Goal: Task Accomplishment & Management: Manage account settings

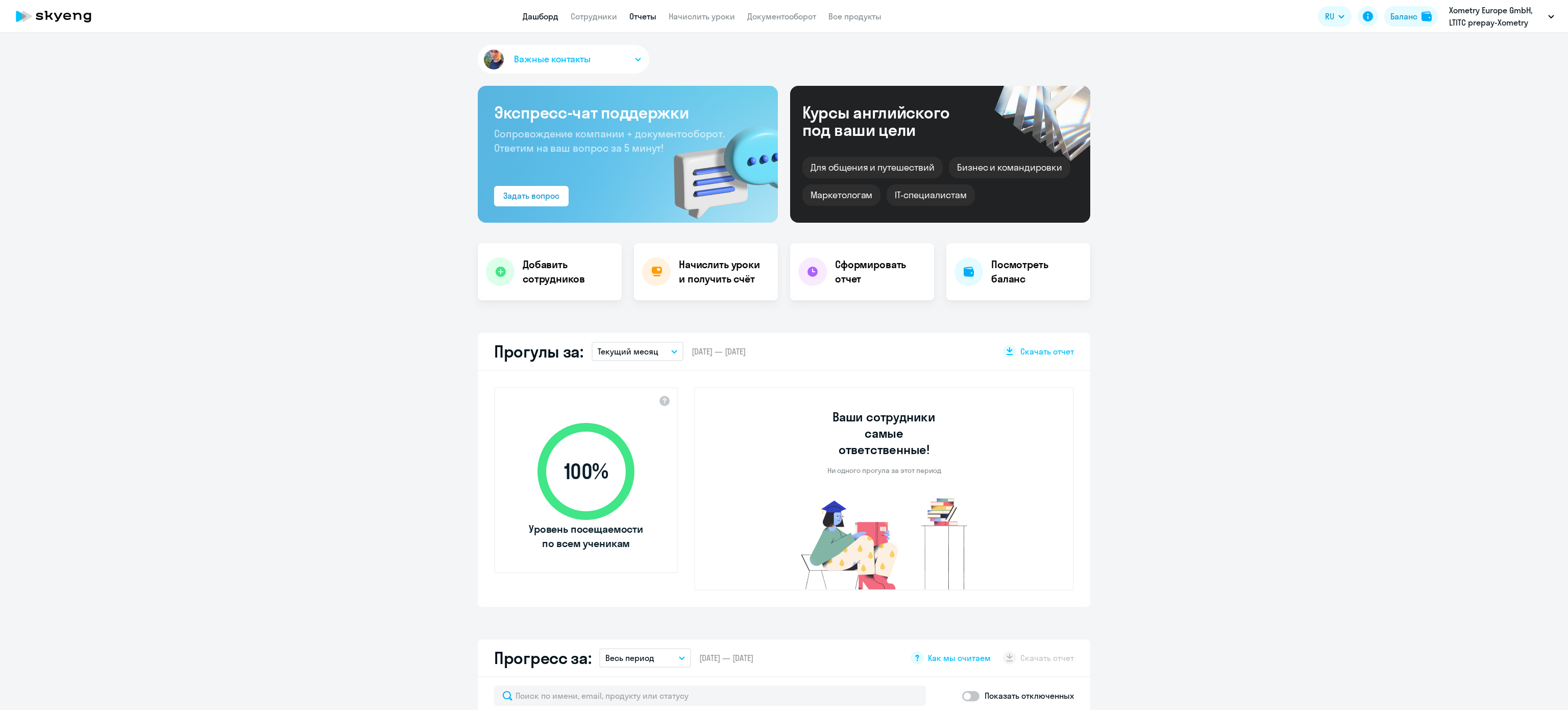
click at [649, 20] on link "Отчеты" at bounding box center [643, 17] width 27 height 11
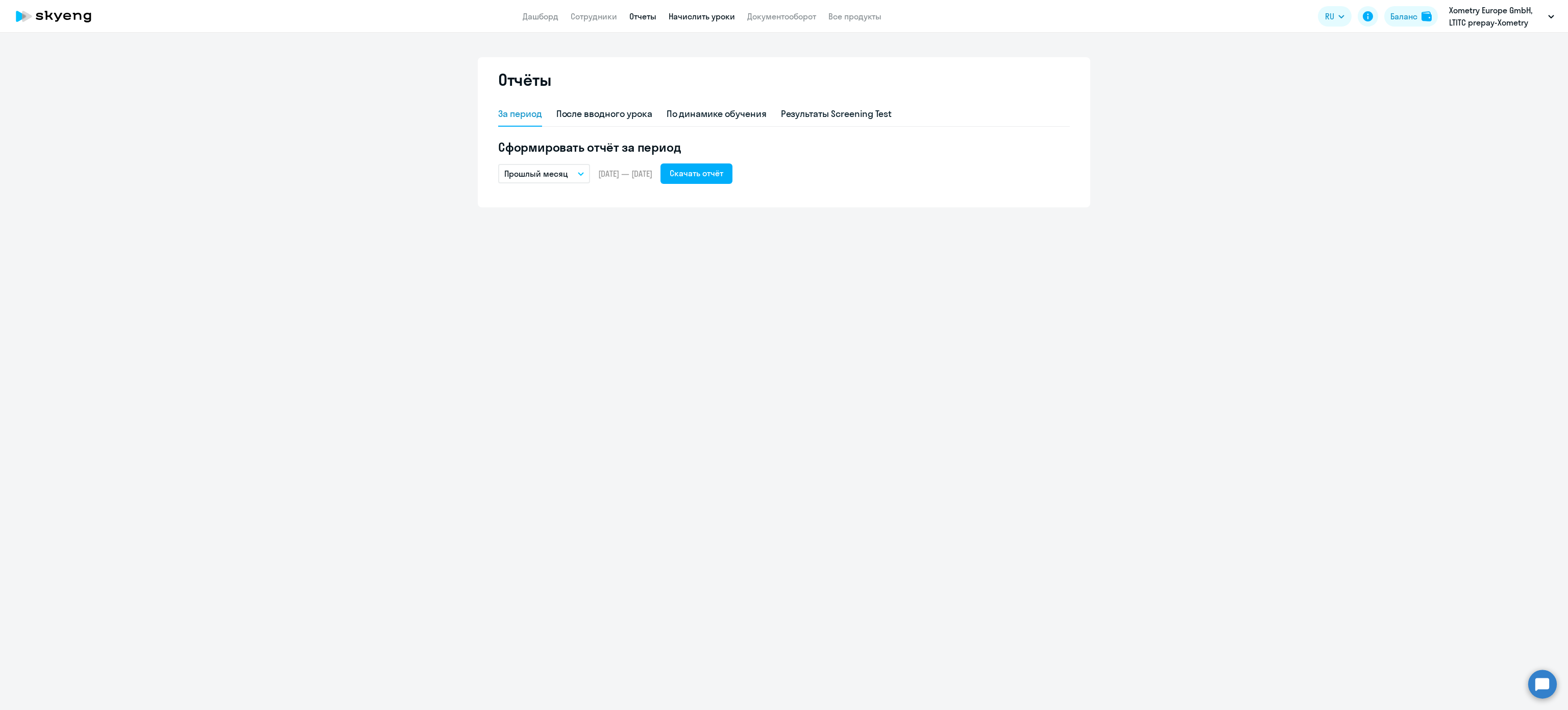
click at [704, 17] on link "Начислить уроки" at bounding box center [702, 17] width 66 height 11
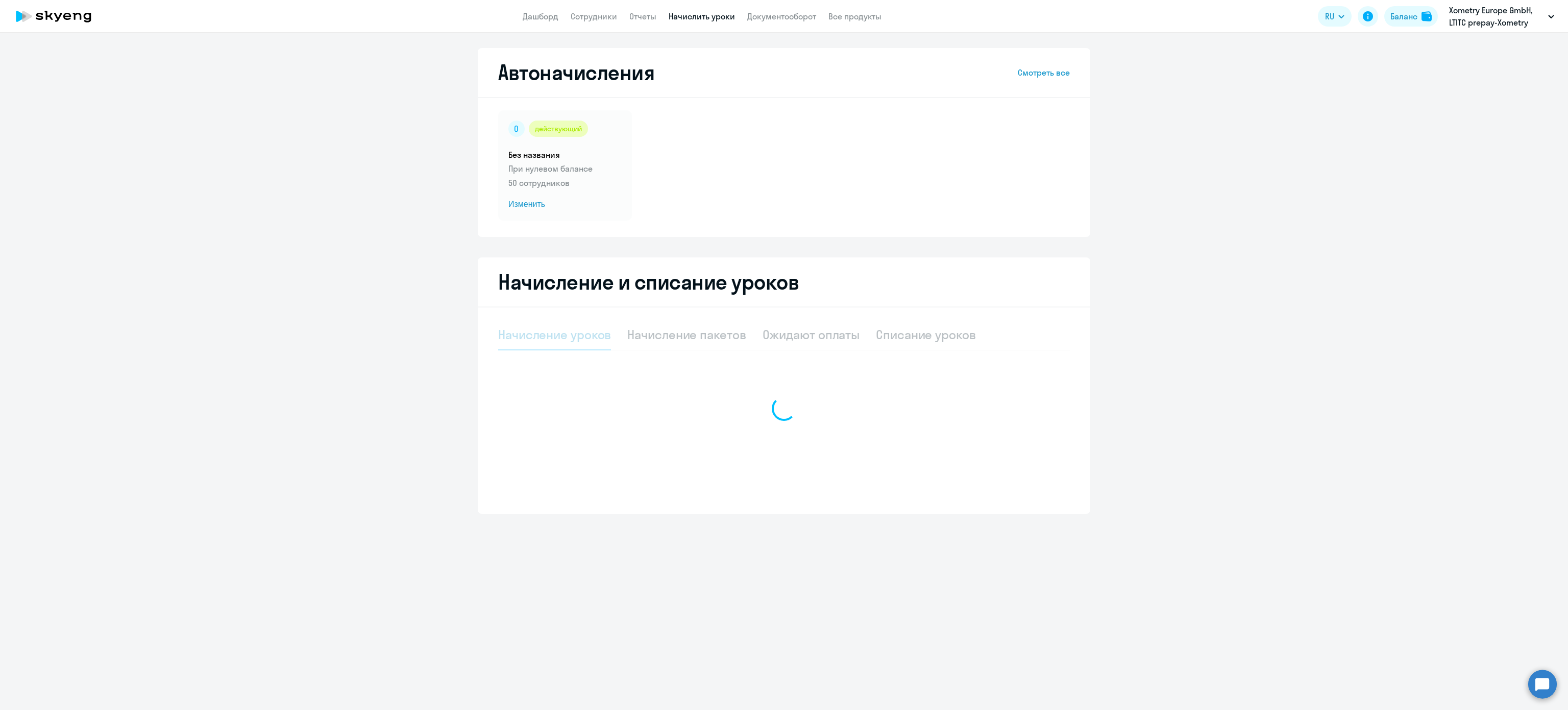
select select "10"
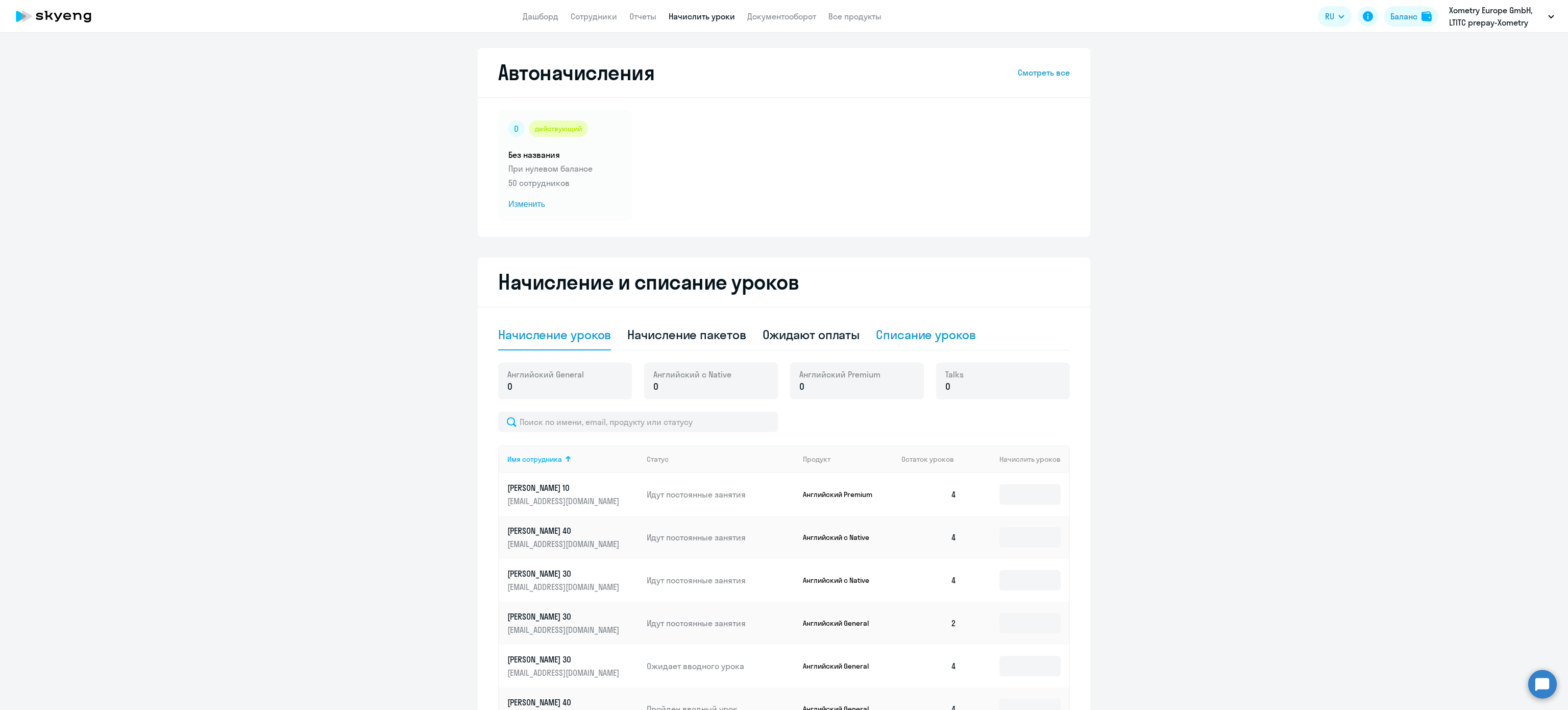
click at [919, 337] on div "Списание уроков" at bounding box center [925, 334] width 100 height 17
select select "10"
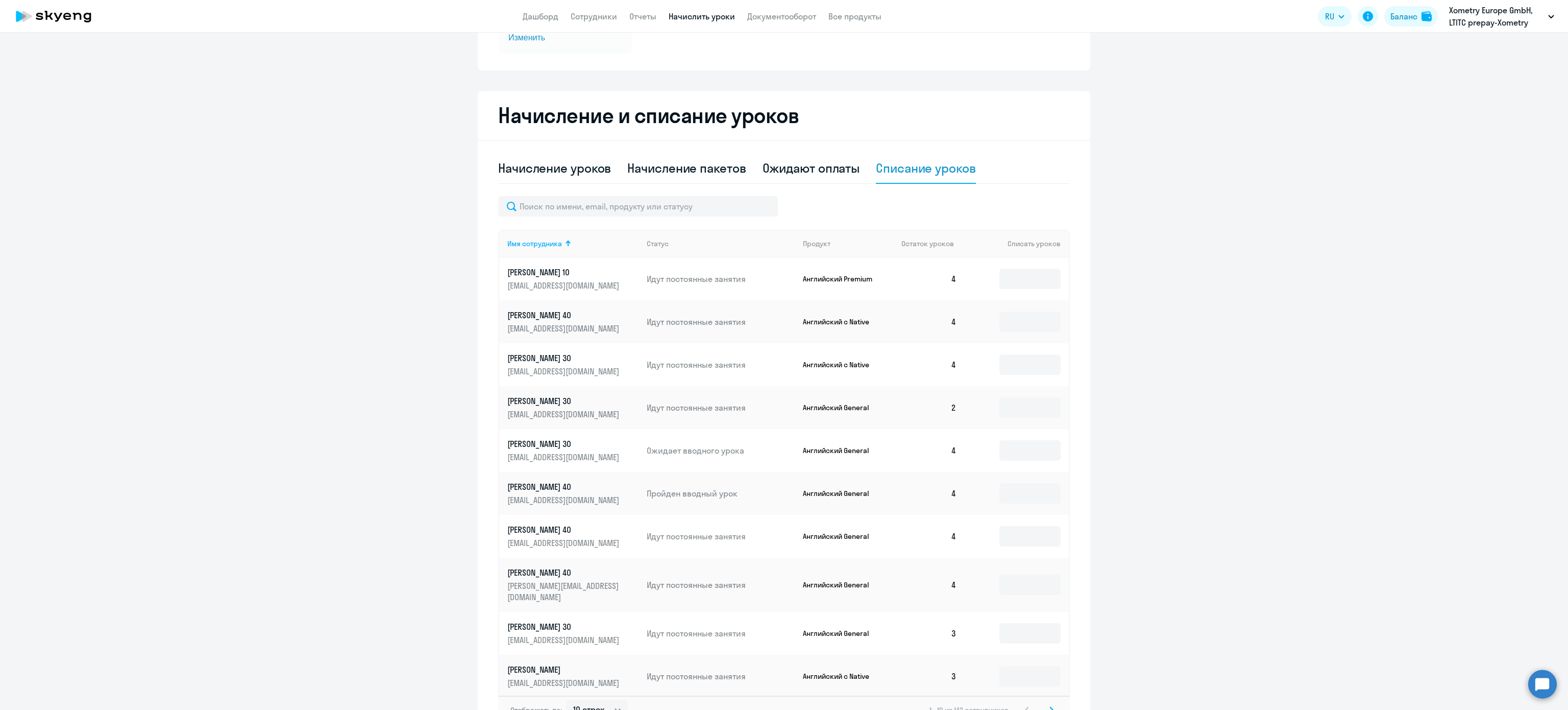
scroll to position [229, 0]
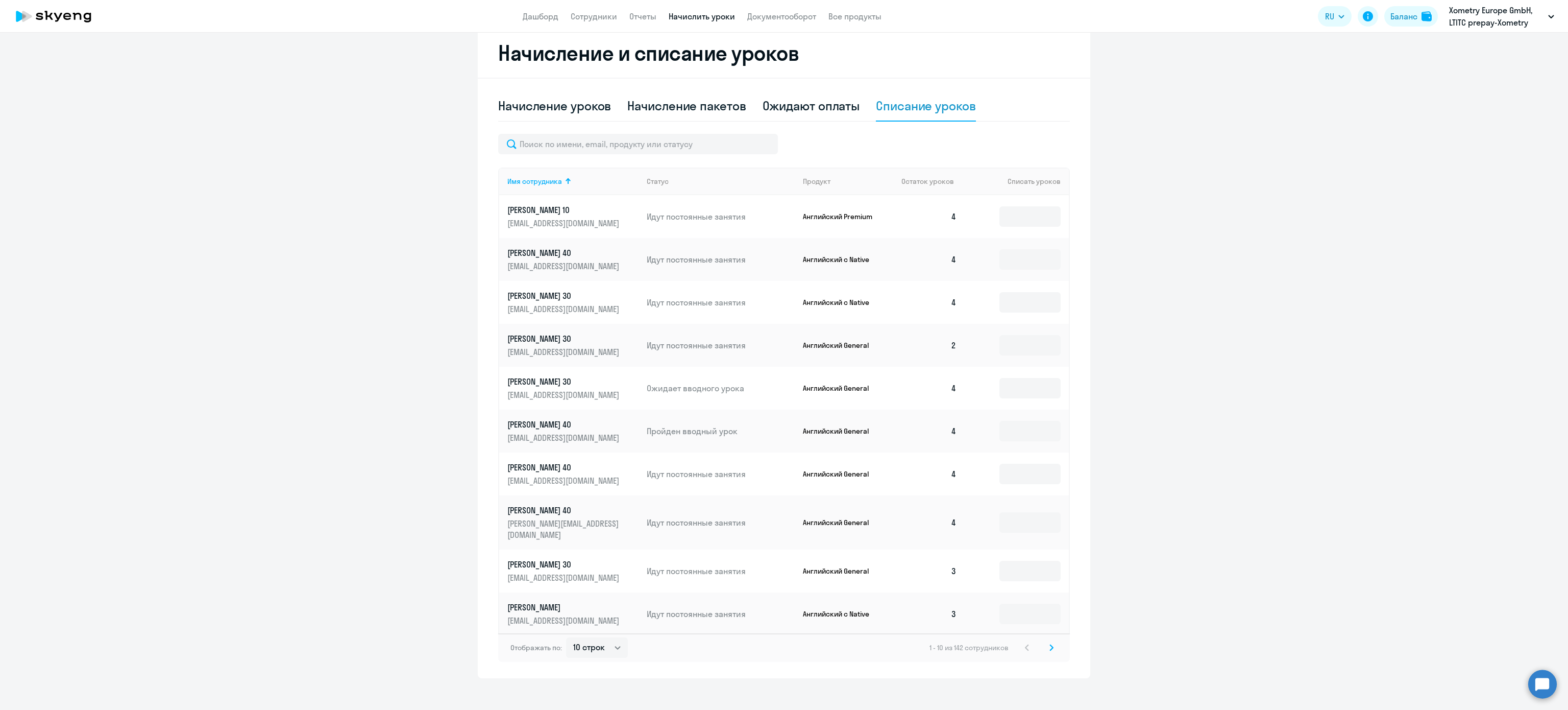
click at [1045, 642] on svg-icon at bounding box center [1051, 648] width 12 height 12
click at [1050, 644] on icon at bounding box center [1051, 647] width 4 height 7
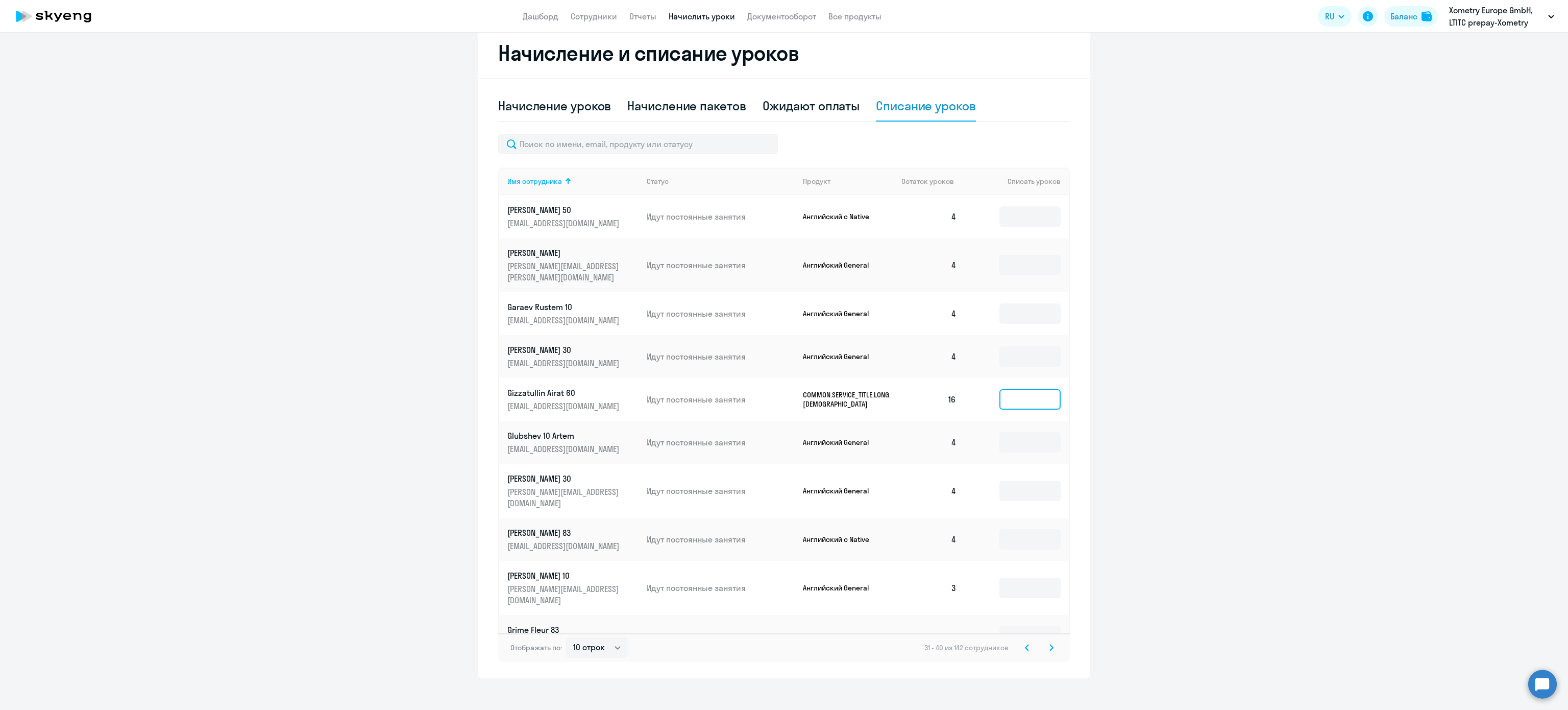
click at [1039, 389] on input at bounding box center [1029, 399] width 61 height 20
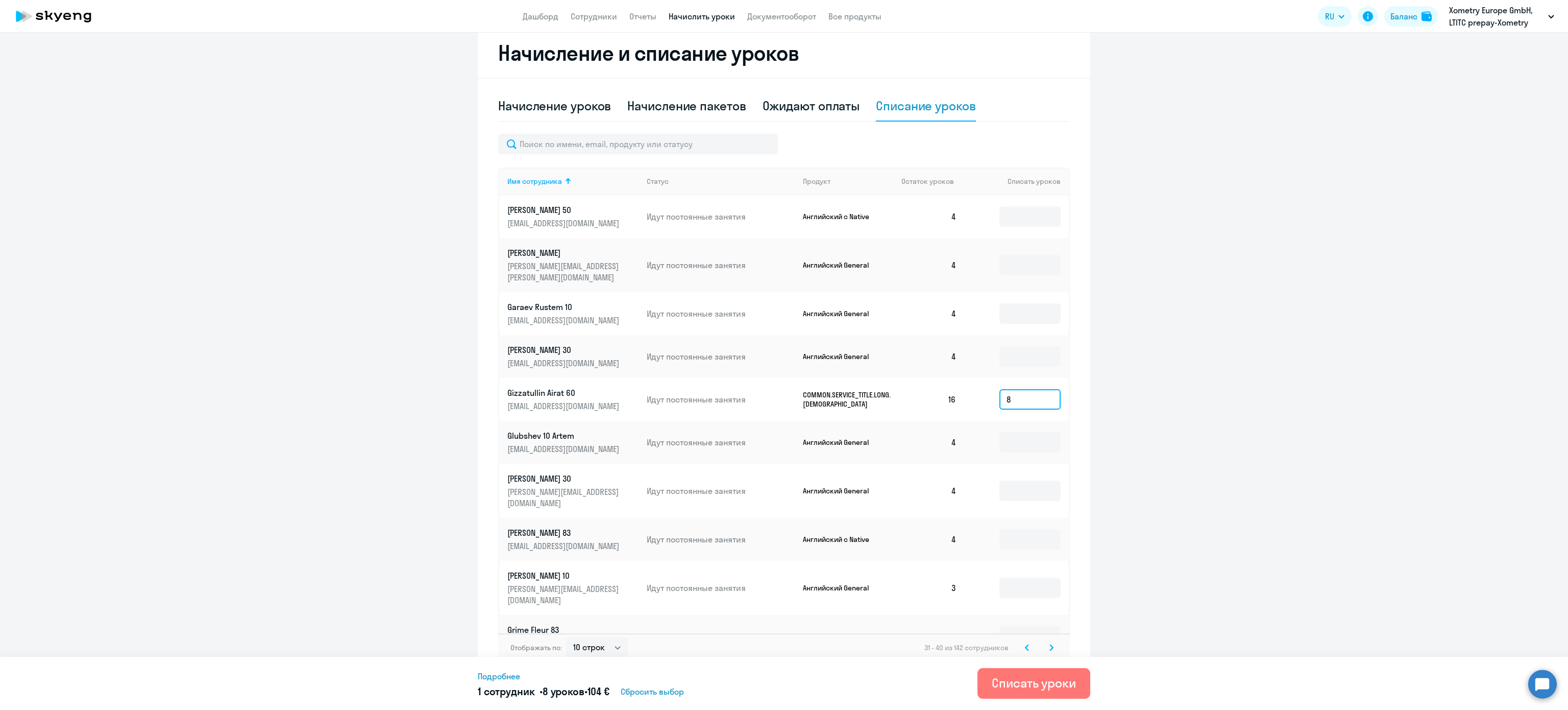
type input "8"
click at [1045, 642] on svg-icon at bounding box center [1051, 648] width 12 height 12
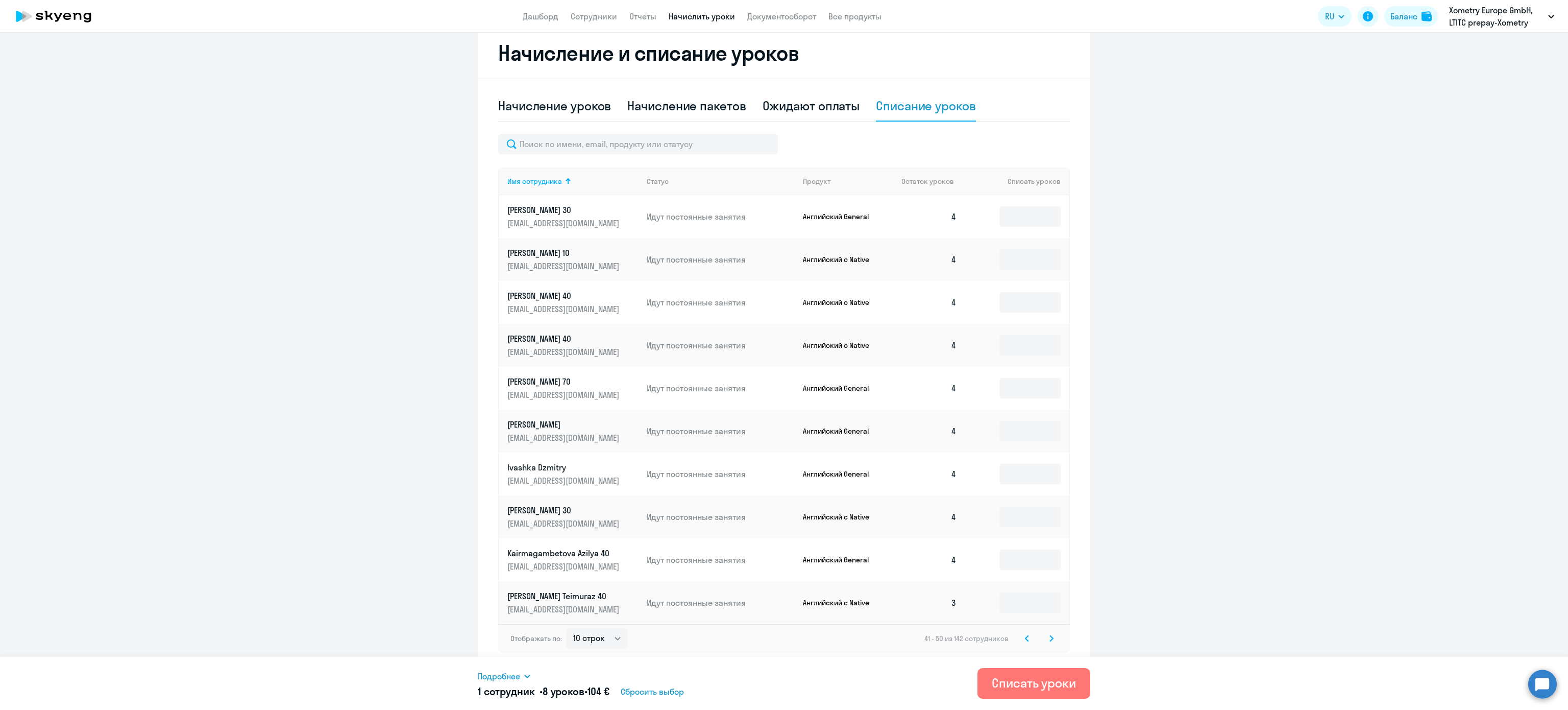
click at [1050, 637] on icon at bounding box center [1051, 638] width 4 height 7
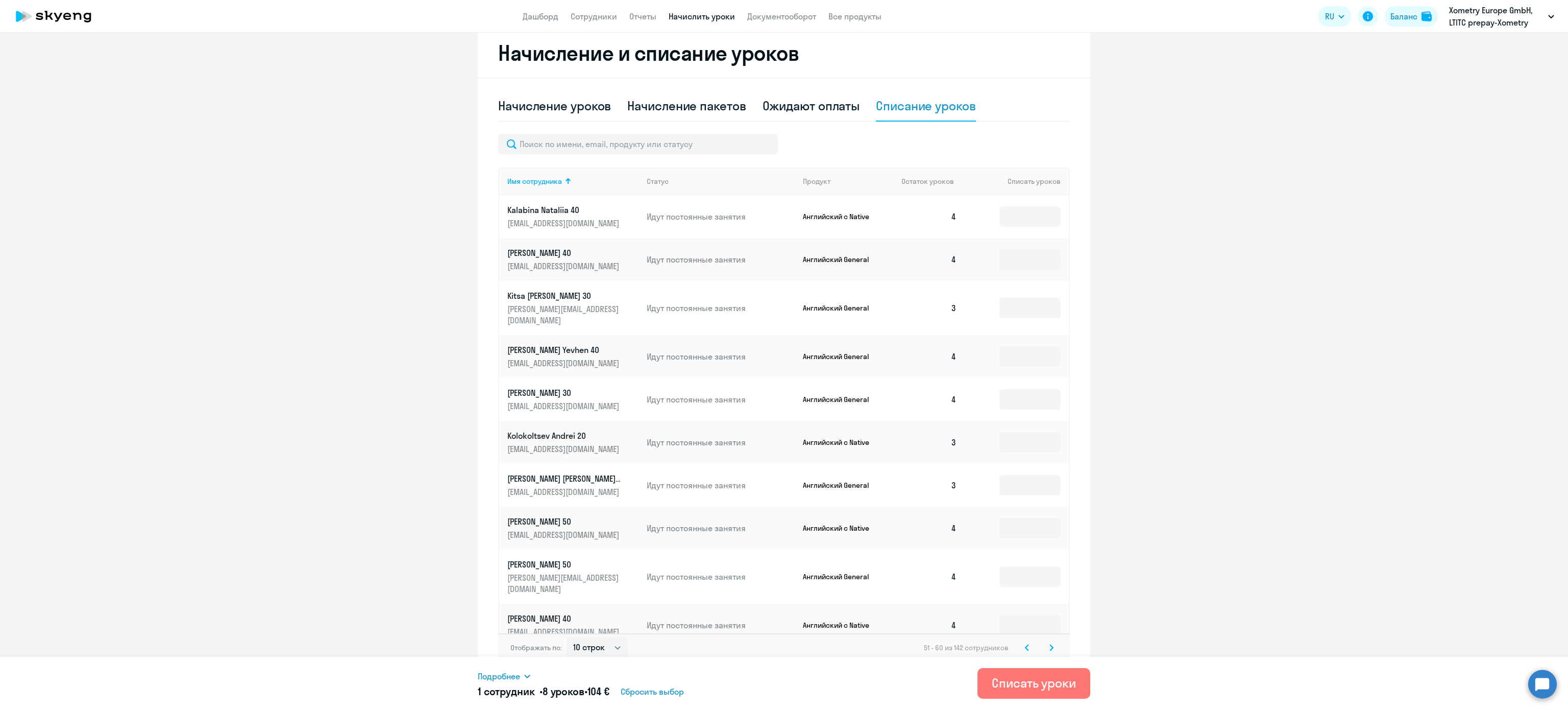
click at [1045, 641] on svg-icon at bounding box center [1051, 648] width 12 height 12
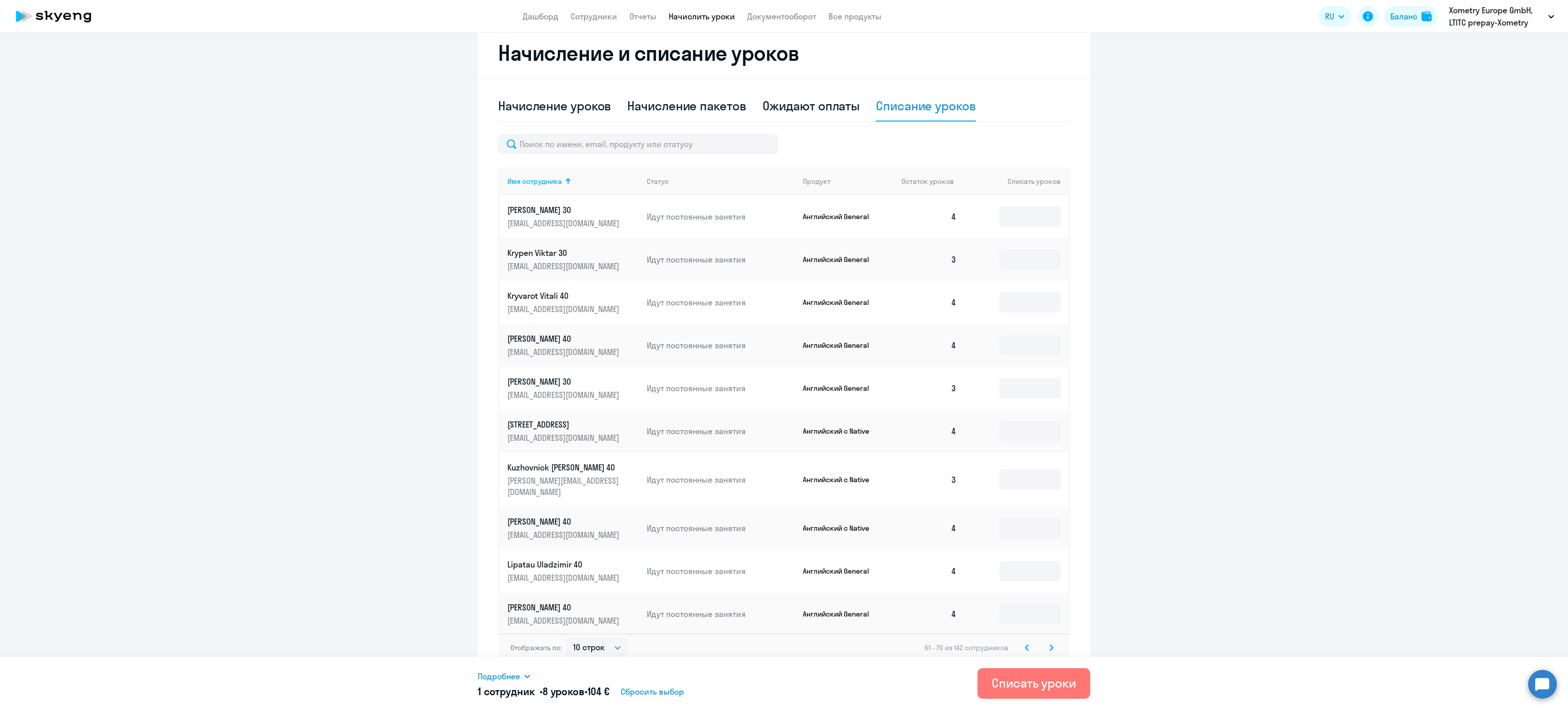
click at [1047, 641] on svg-icon at bounding box center [1051, 648] width 12 height 12
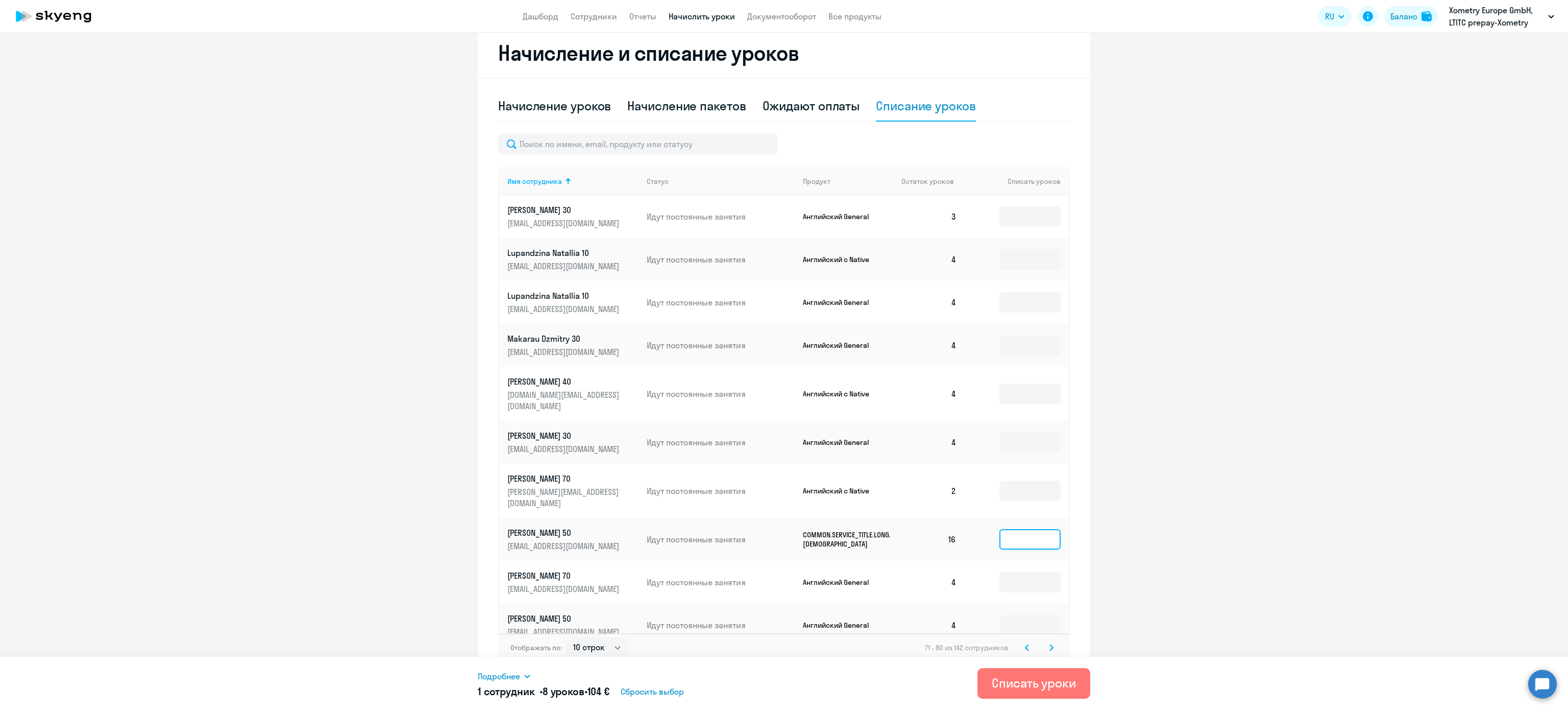
click at [1023, 529] on input at bounding box center [1029, 539] width 61 height 20
type input "8"
click at [1044, 645] on div "Отображать по: 10 строк 30 строк 50 строк 71 - 80 из 142 сотрудников" at bounding box center [784, 648] width 572 height 29
click at [1050, 644] on icon at bounding box center [1051, 647] width 3 height 5
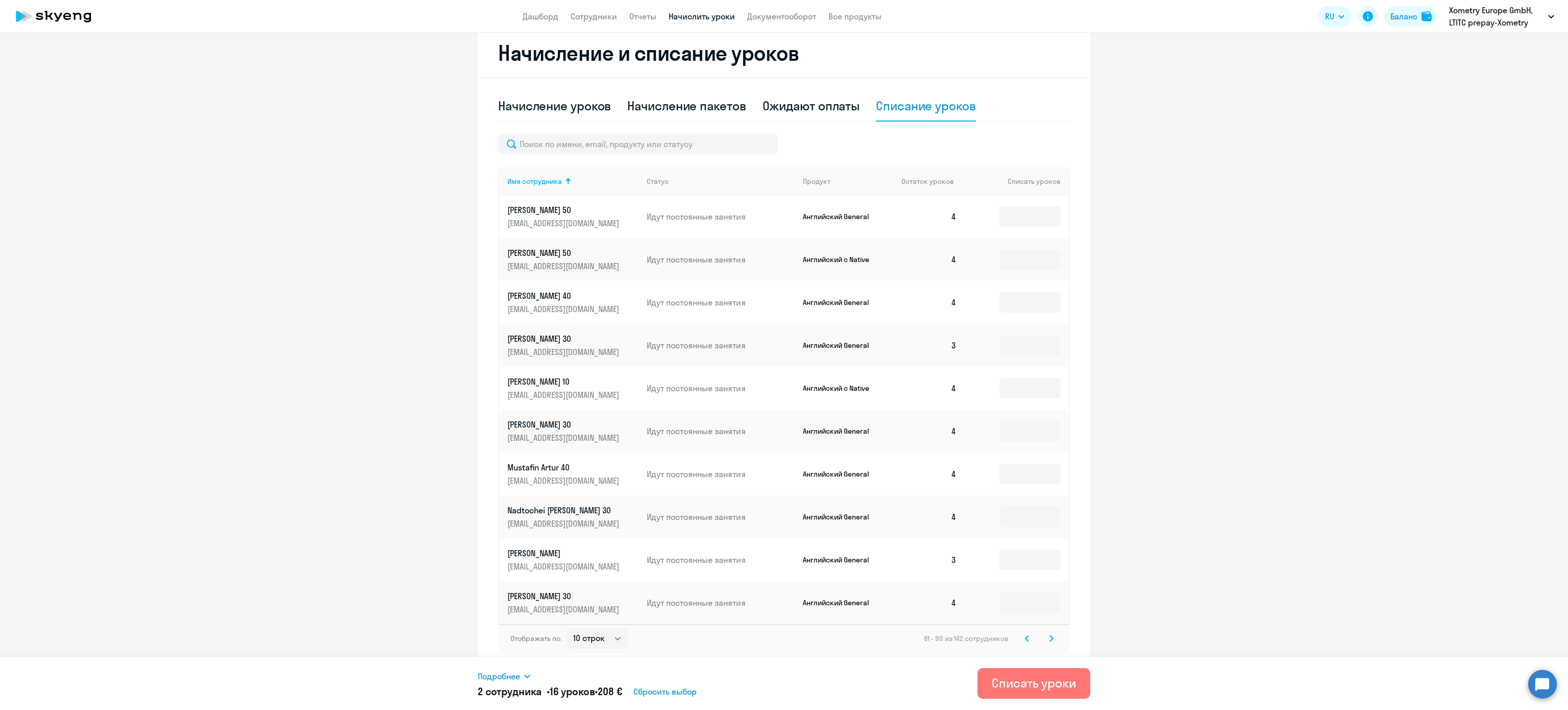
click at [1050, 636] on icon at bounding box center [1051, 638] width 4 height 7
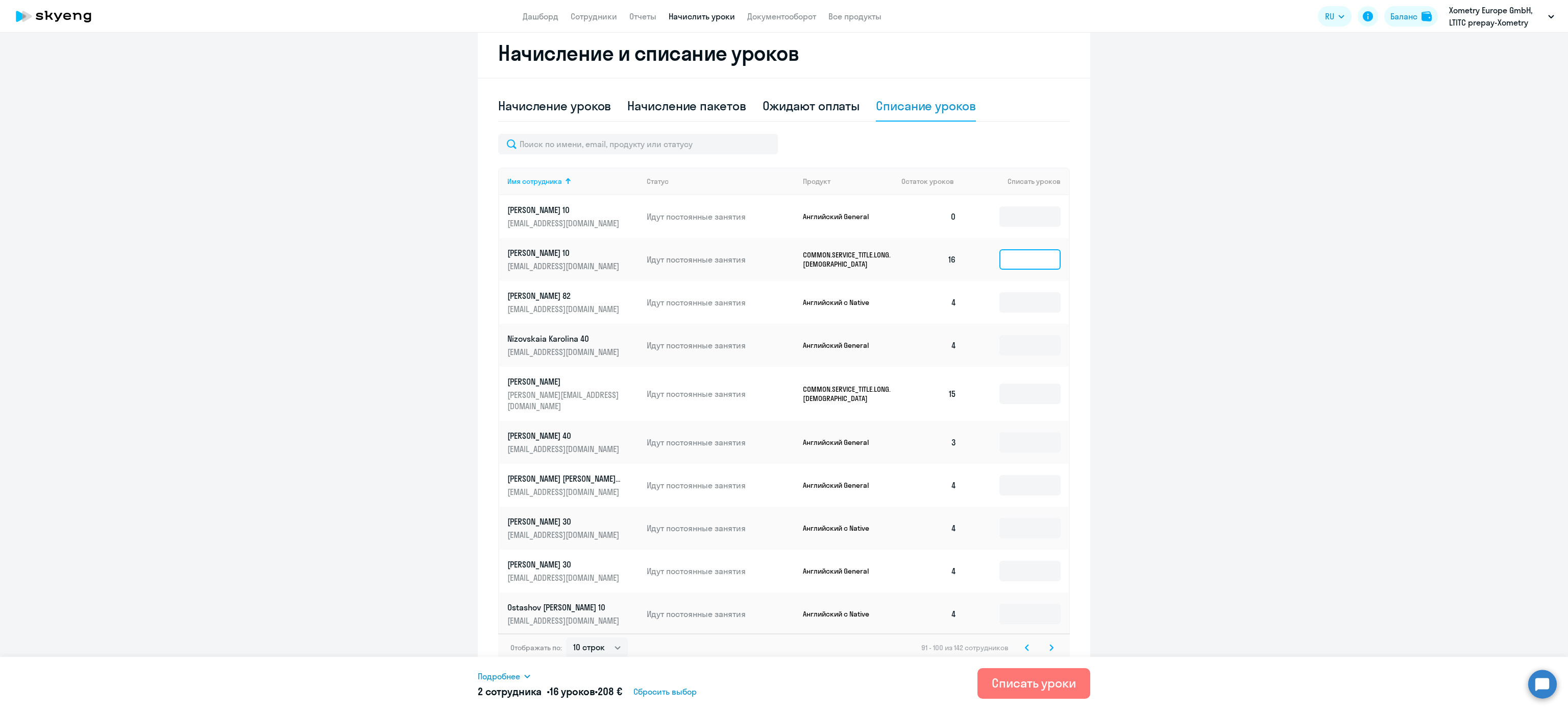
click at [1024, 257] on input at bounding box center [1029, 259] width 61 height 20
type input "8"
click at [1042, 649] on div "Отображать по: 10 строк 30 строк 50 строк 91 - 100 из 142 сотрудников" at bounding box center [784, 648] width 572 height 29
click at [1045, 641] on svg-icon at bounding box center [1051, 648] width 12 height 12
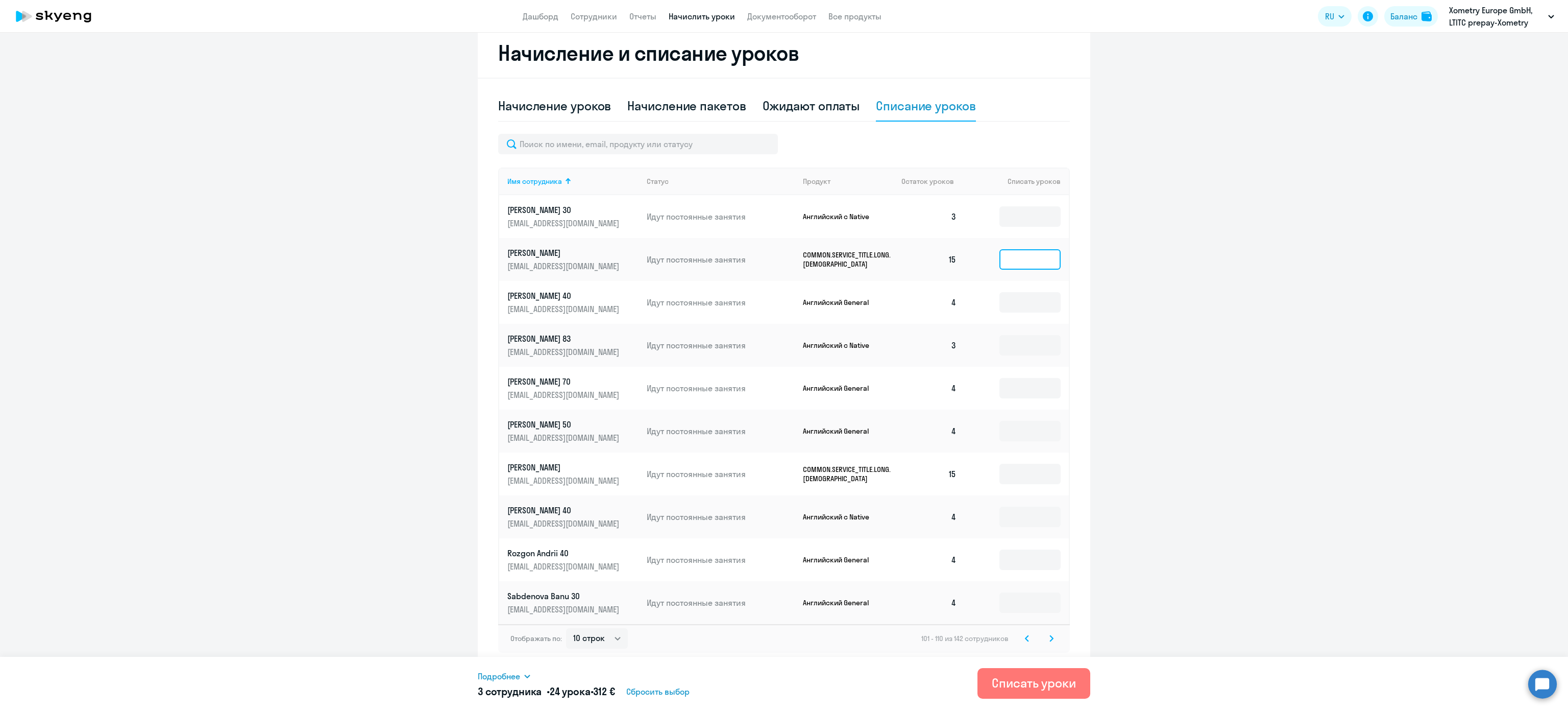
click at [1017, 261] on input at bounding box center [1029, 259] width 61 height 20
type input "8"
click at [1021, 483] on input at bounding box center [1029, 474] width 61 height 20
type input "8"
click at [1050, 642] on icon at bounding box center [1051, 638] width 4 height 7
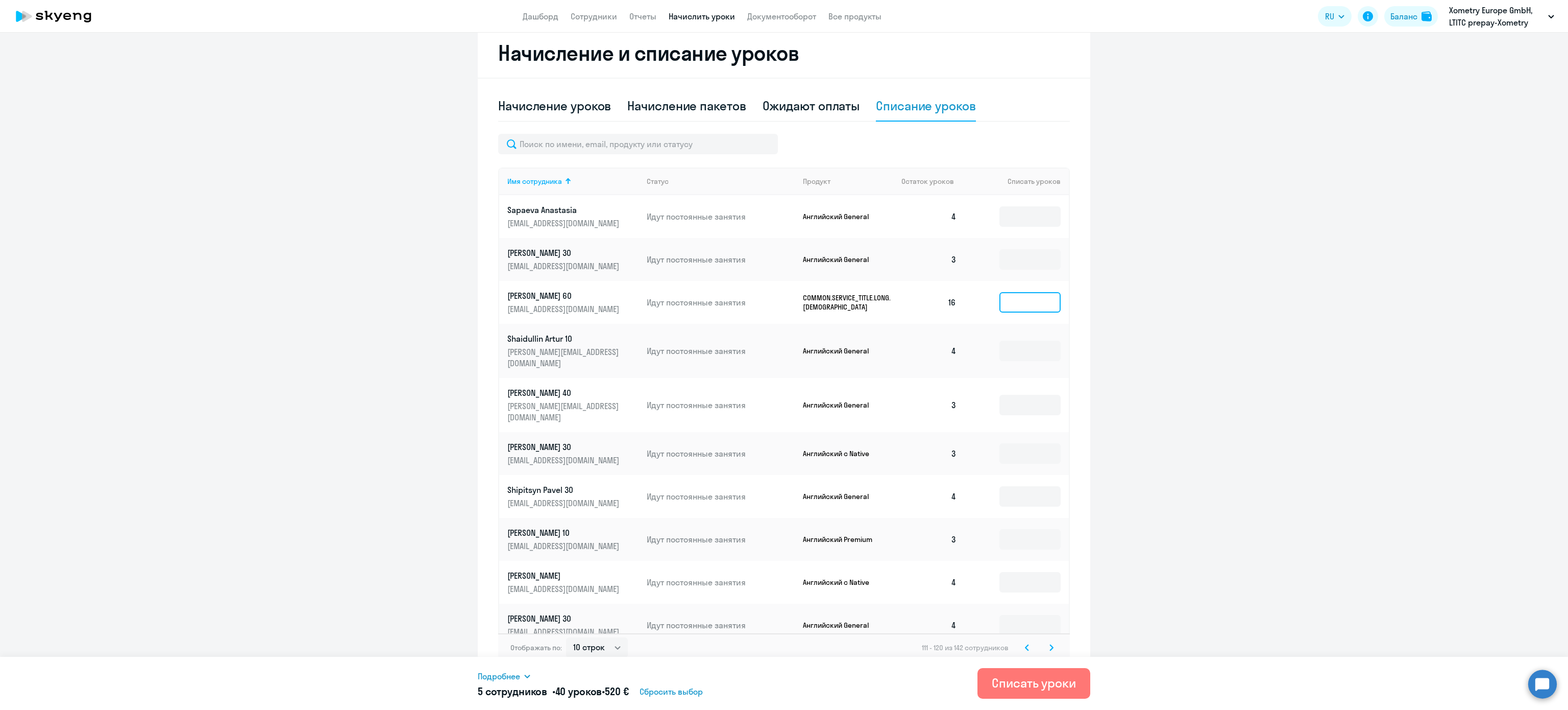
click at [1028, 307] on input at bounding box center [1029, 302] width 61 height 20
type input "8"
click at [1050, 644] on icon at bounding box center [1051, 647] width 4 height 7
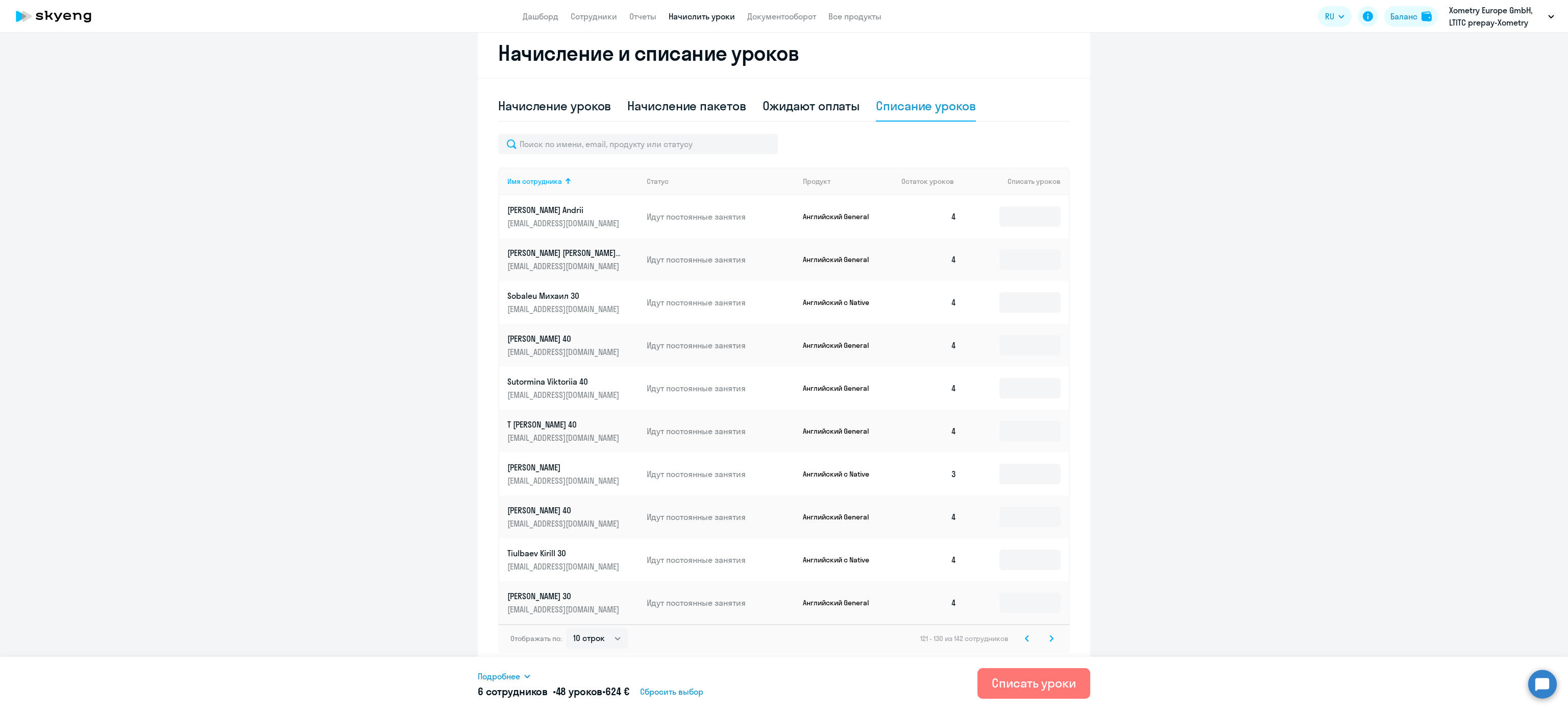
click at [1045, 636] on svg-icon at bounding box center [1051, 638] width 12 height 12
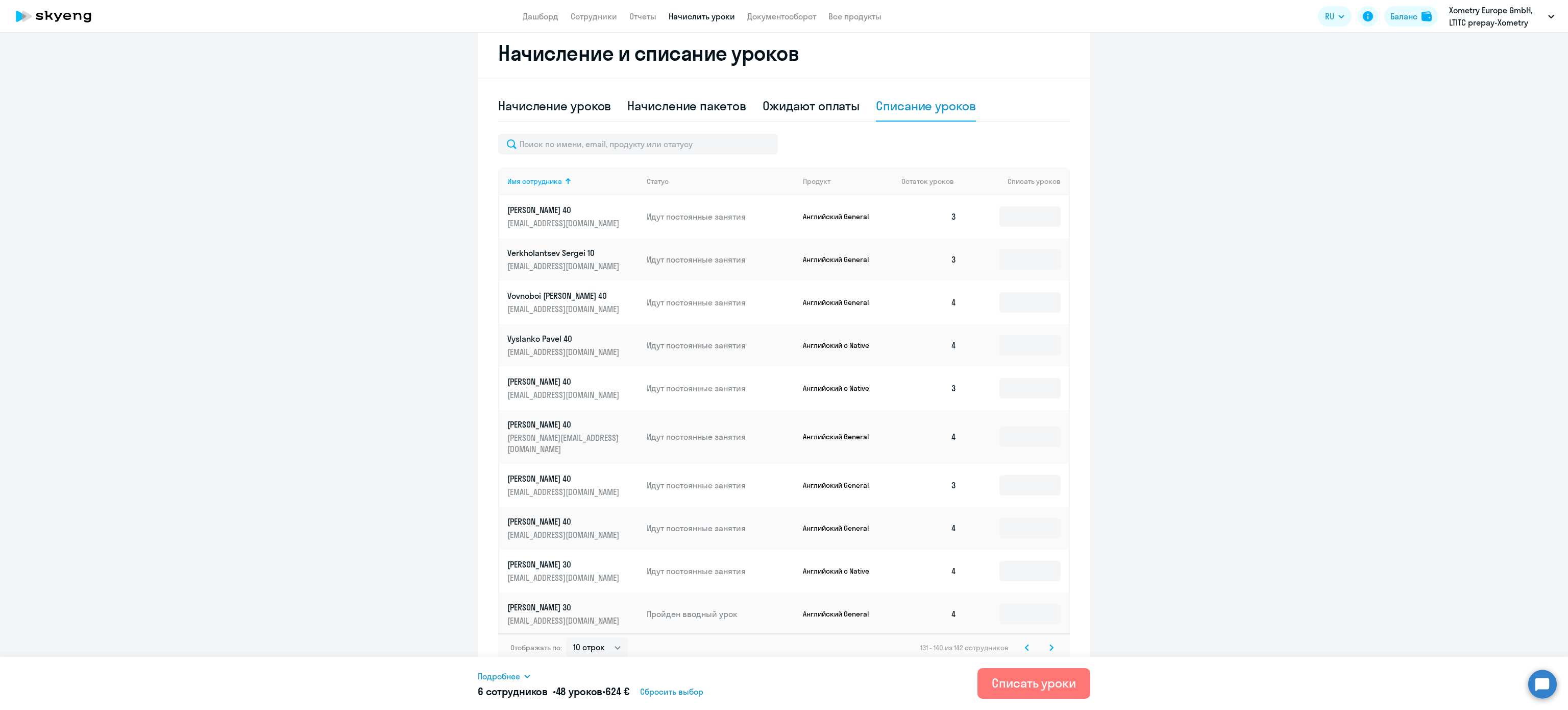
click at [1045, 641] on svg-icon at bounding box center [1051, 648] width 12 height 12
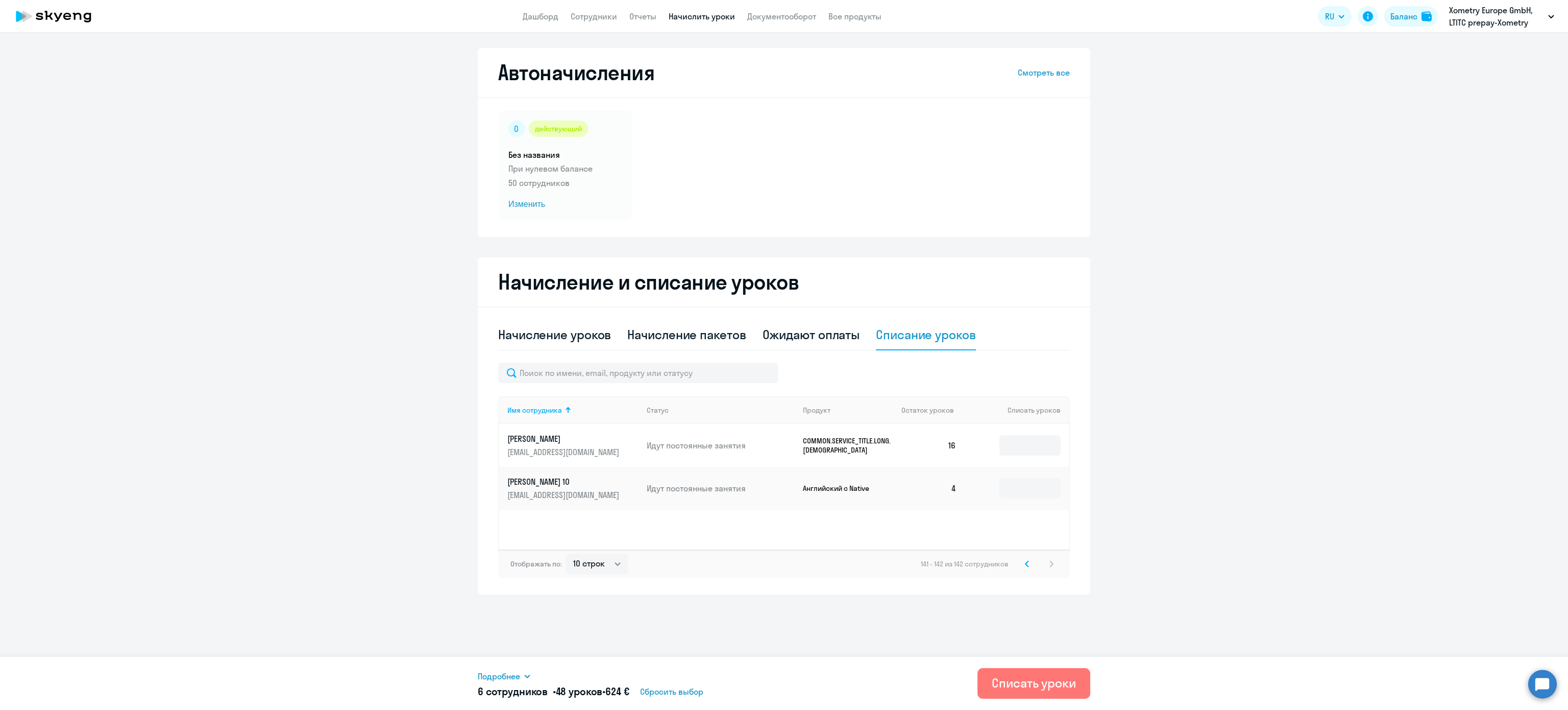
scroll to position [0, 0]
click at [1033, 453] on input at bounding box center [1029, 445] width 61 height 20
type input "8"
click at [1051, 687] on div "Списать уроки" at bounding box center [1034, 683] width 84 height 17
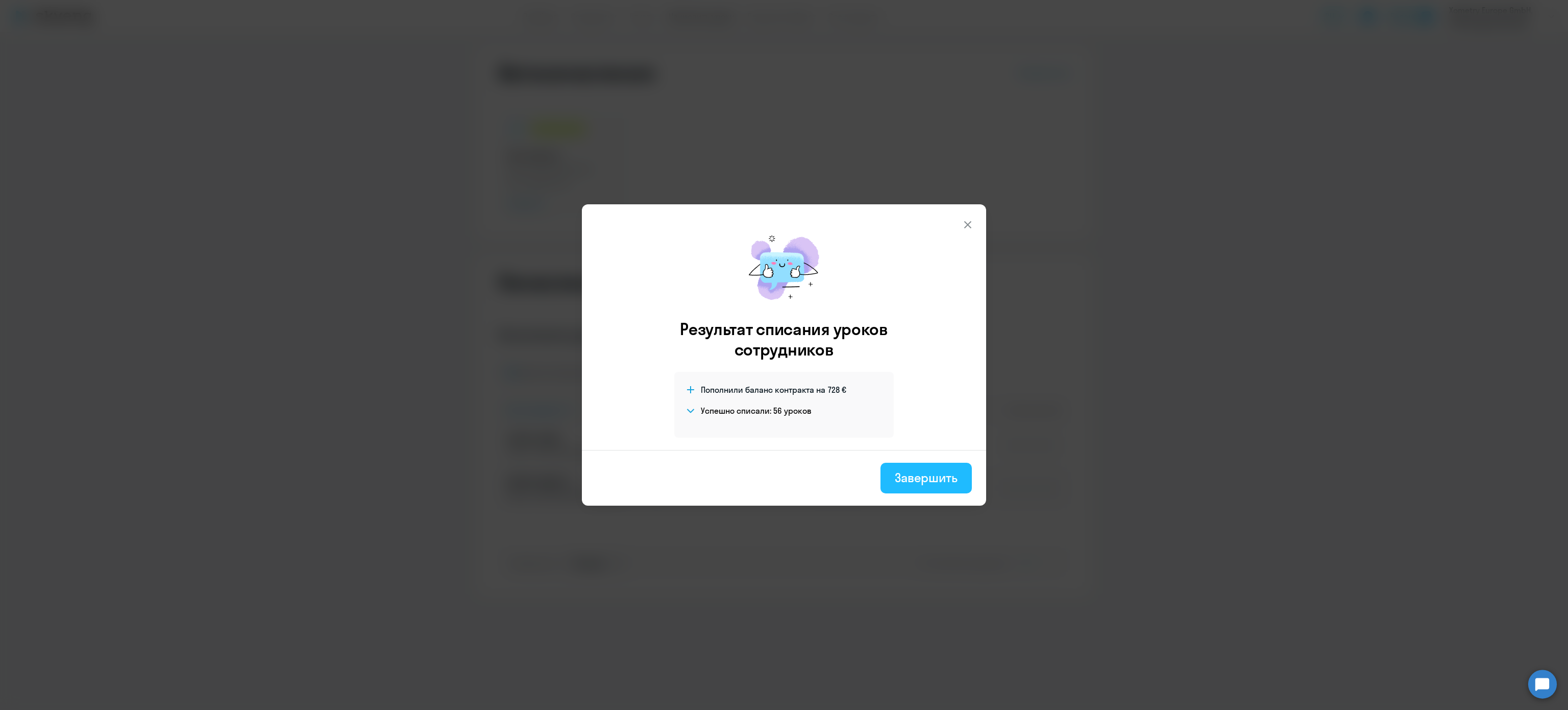
click at [919, 467] on button "Завершить" at bounding box center [925, 478] width 91 height 31
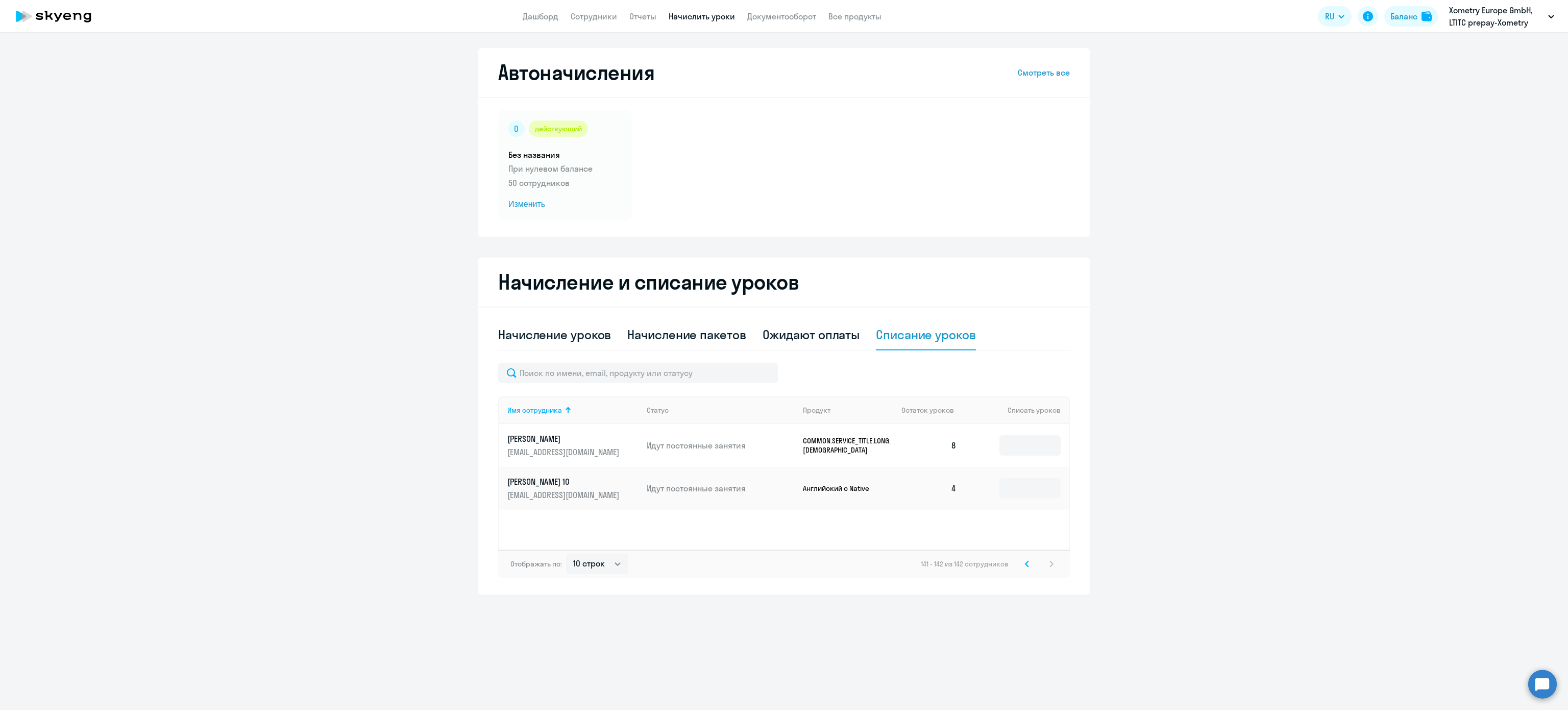
click at [1021, 568] on svg-icon at bounding box center [1027, 564] width 12 height 12
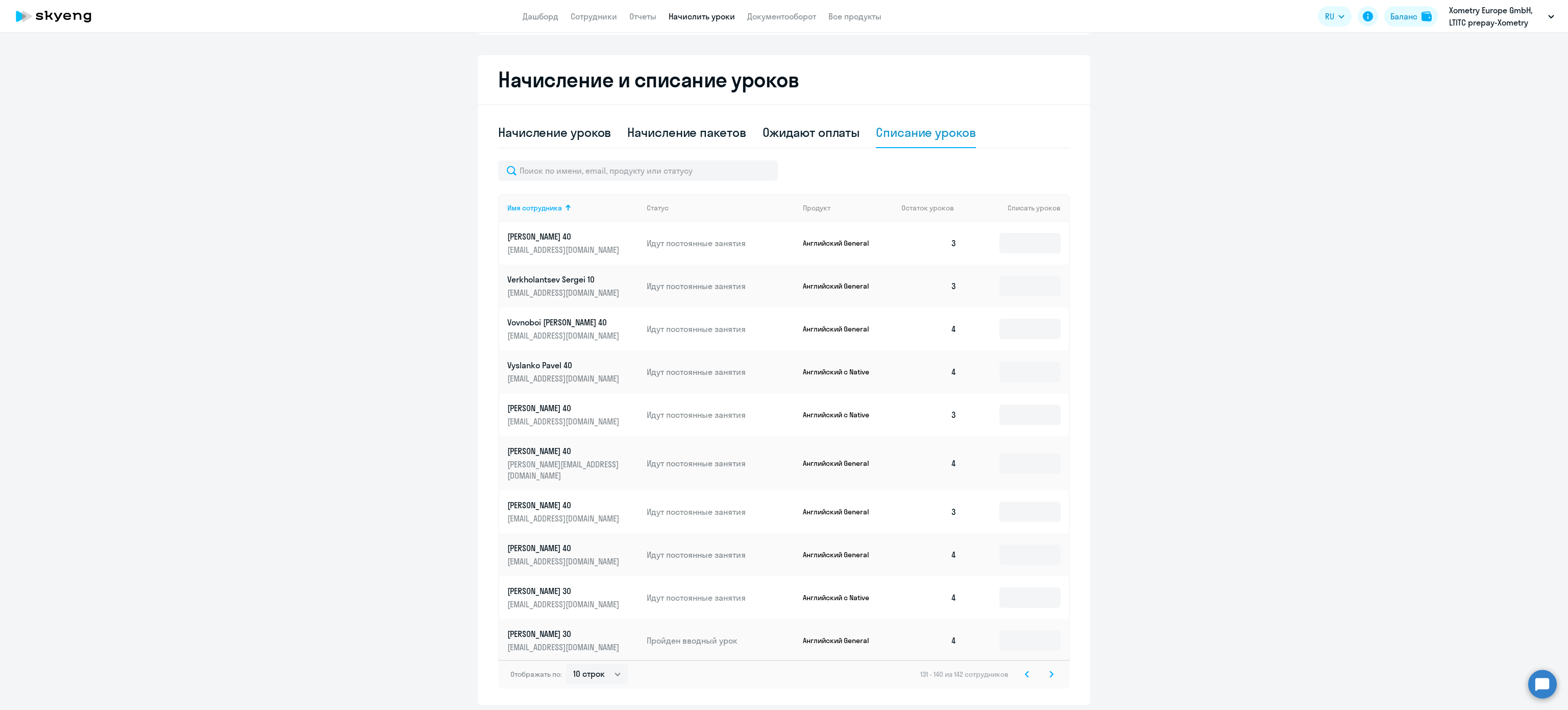
scroll to position [229, 0]
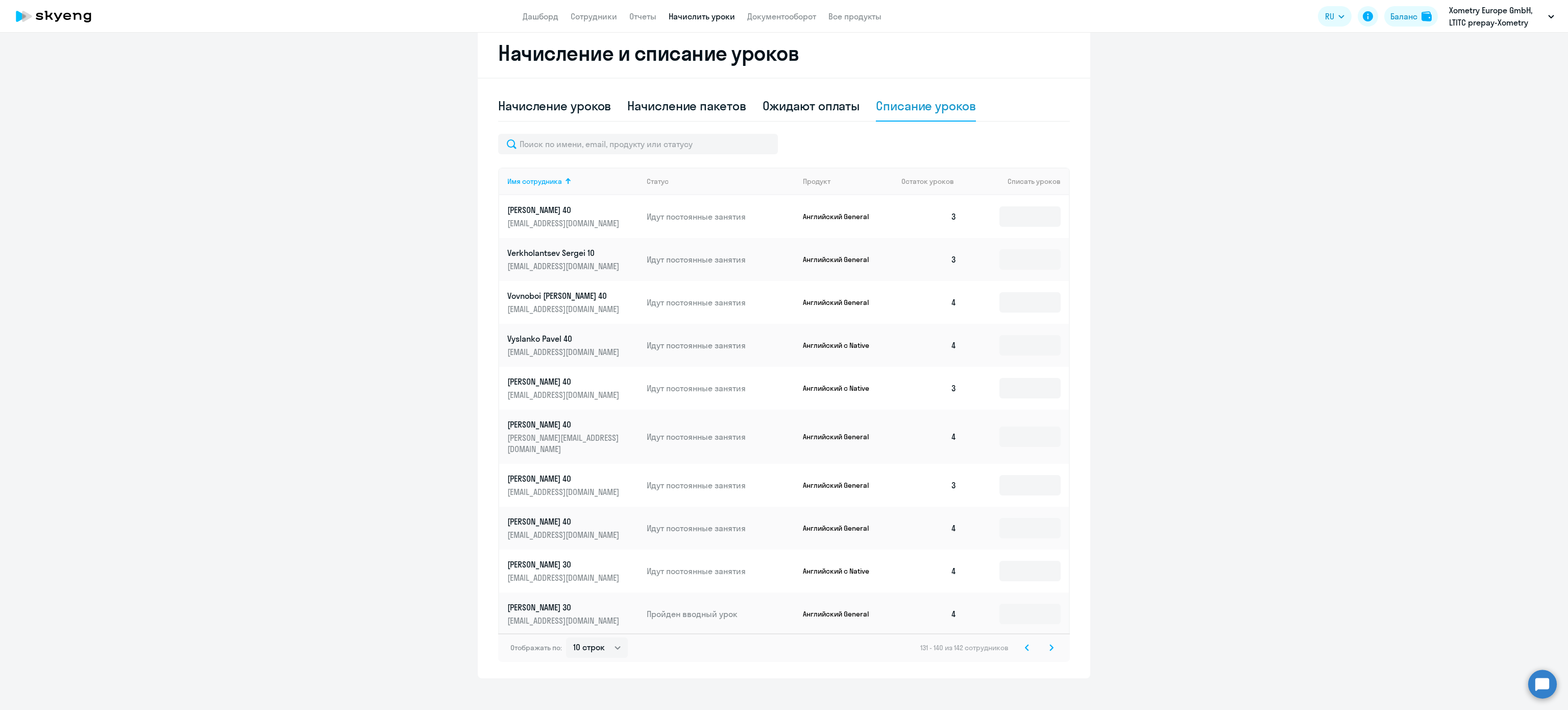
click at [1024, 641] on svg-icon at bounding box center [1027, 648] width 12 height 12
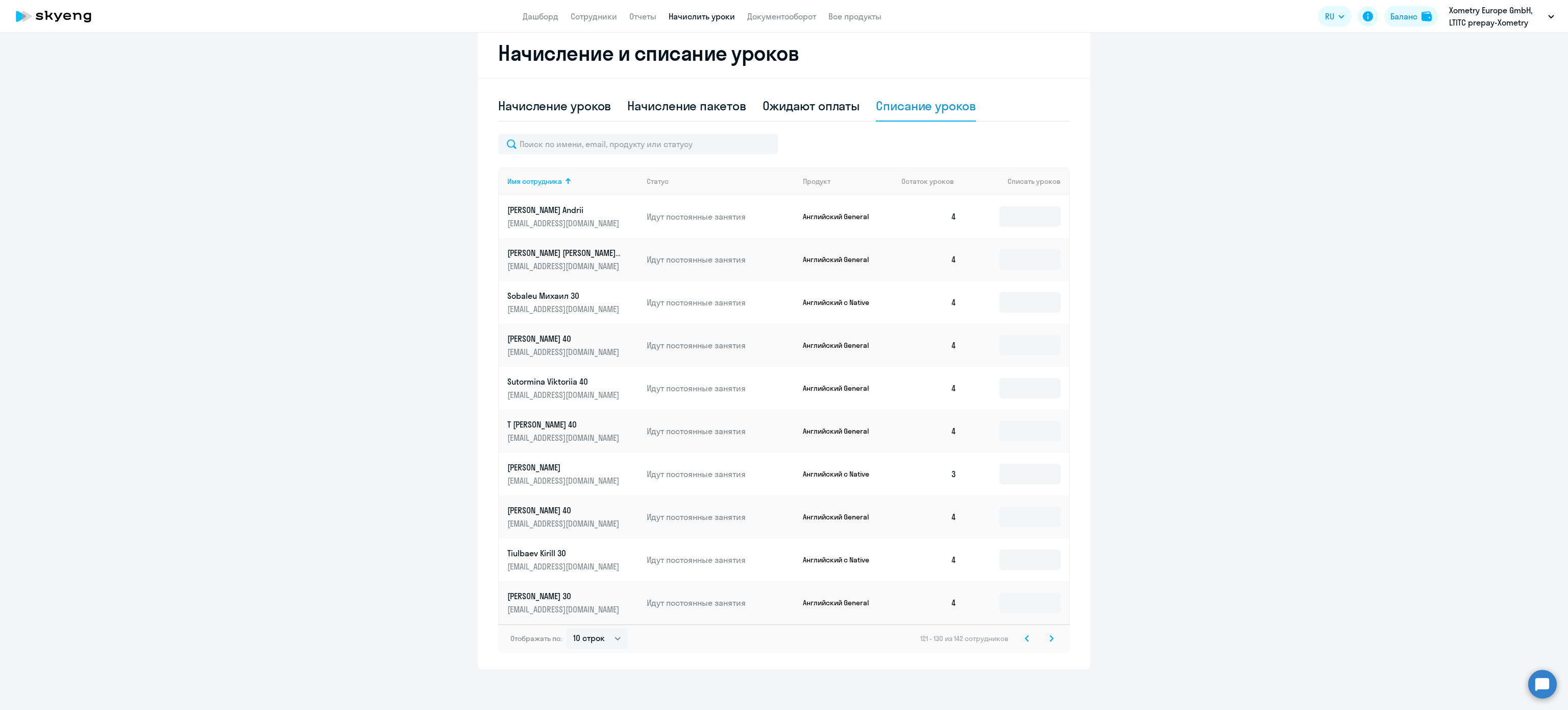
click at [1025, 638] on icon at bounding box center [1026, 638] width 4 height 7
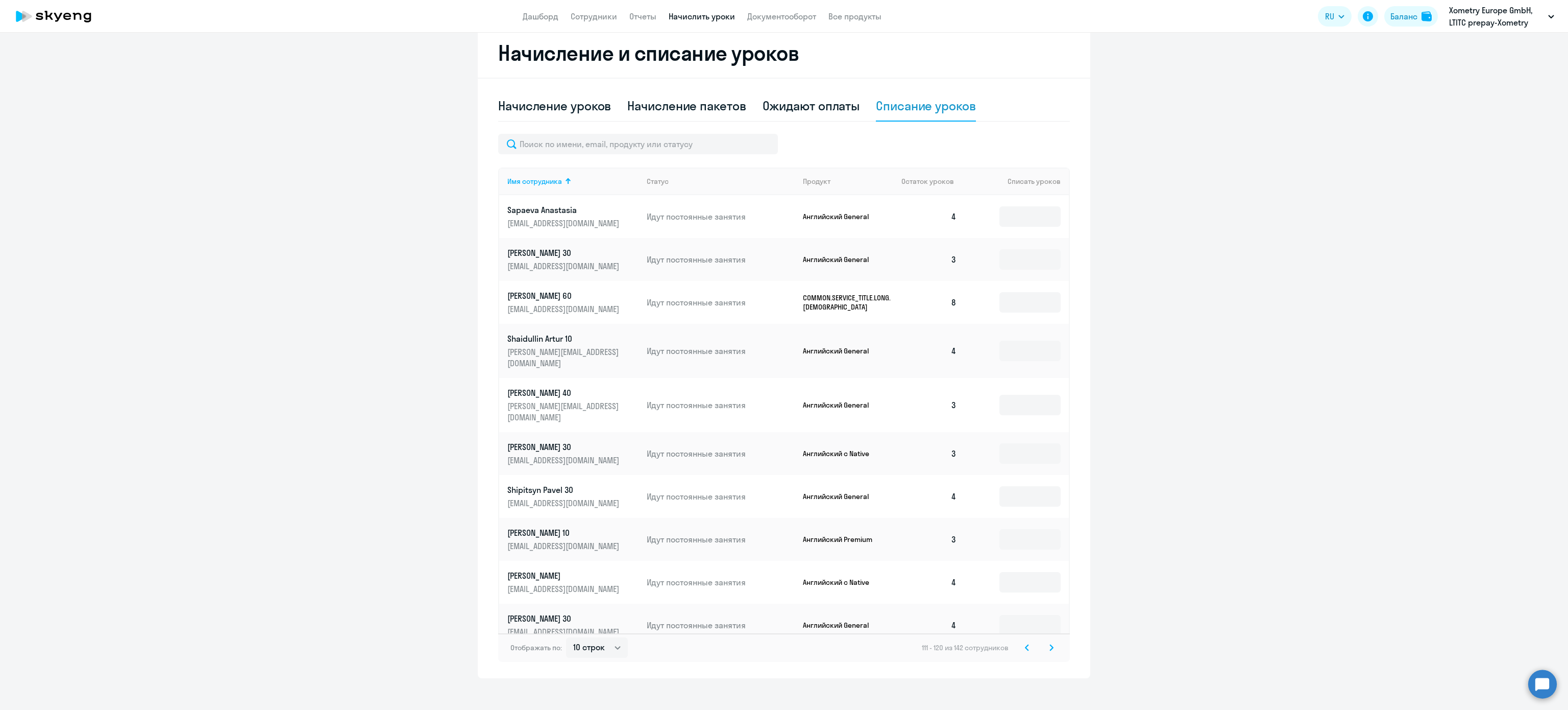
click at [1025, 644] on icon at bounding box center [1026, 647] width 4 height 7
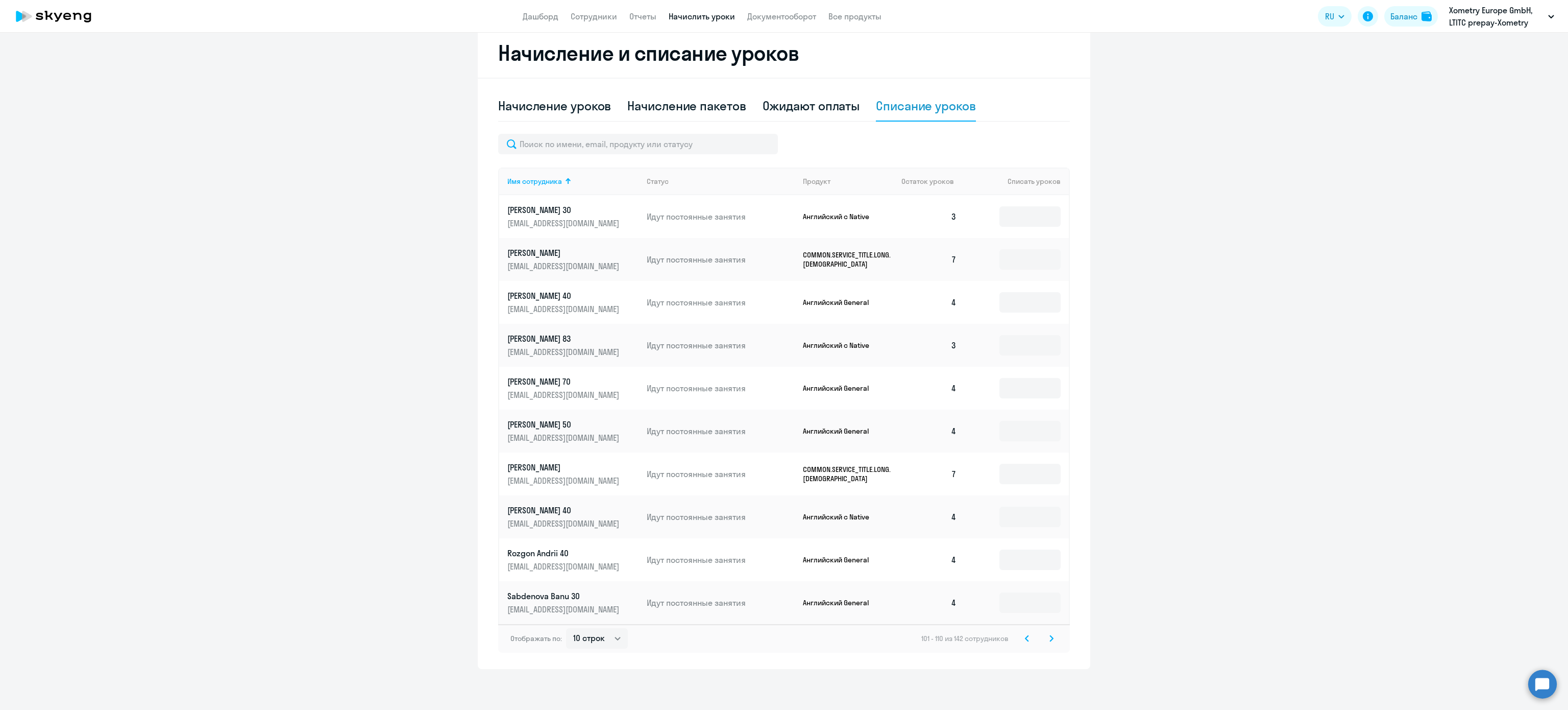
click at [1025, 638] on icon at bounding box center [1026, 638] width 4 height 7
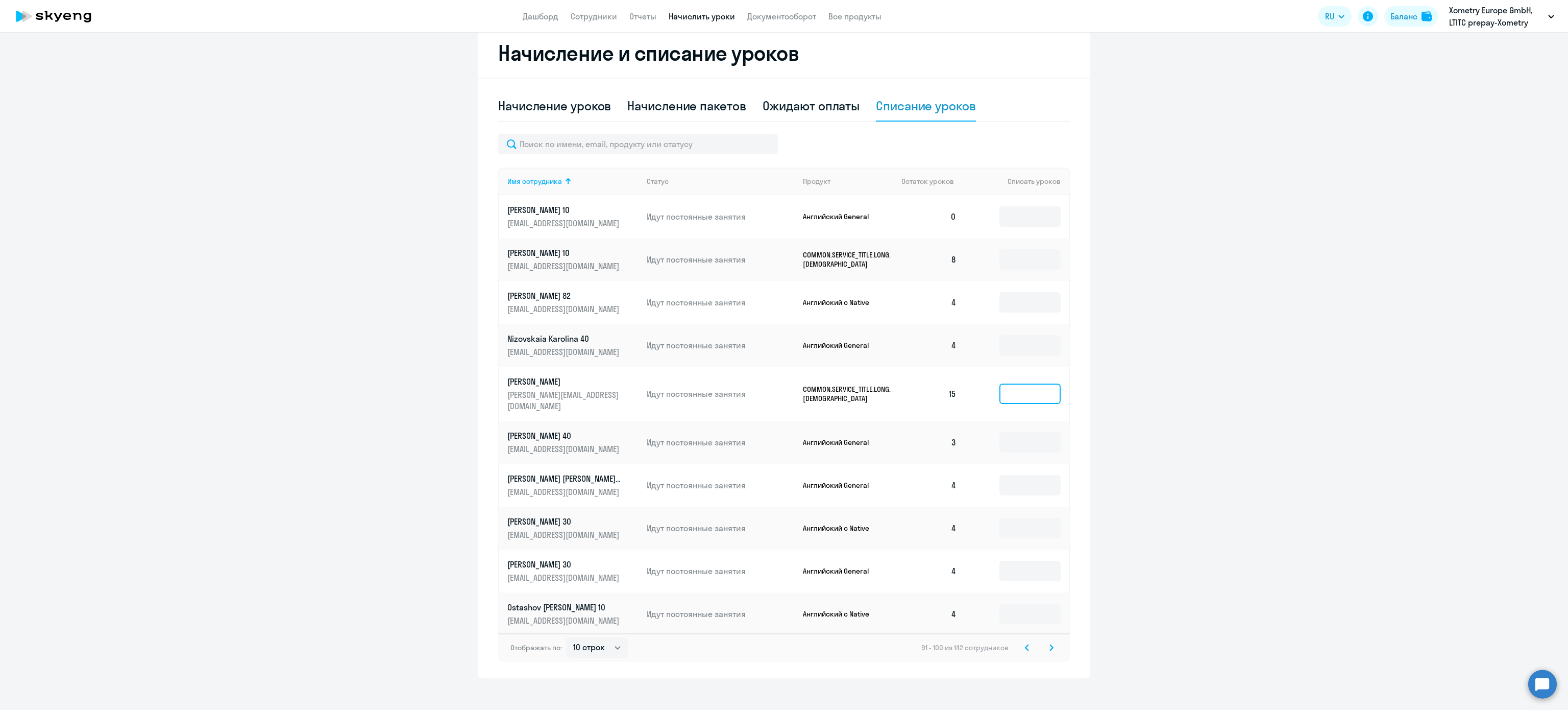
click at [1010, 383] on input at bounding box center [1029, 393] width 61 height 20
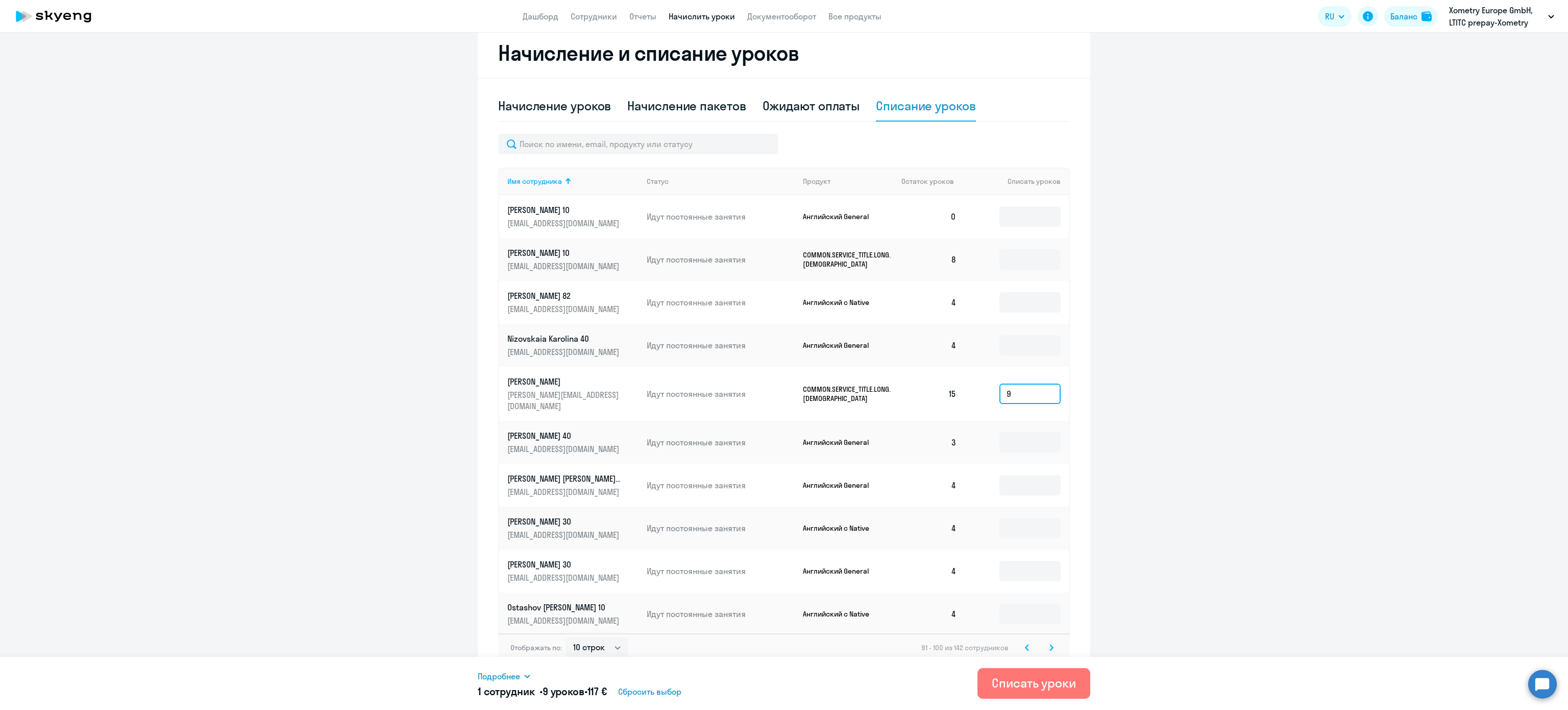
type input "9"
click at [1026, 644] on icon at bounding box center [1027, 647] width 3 height 5
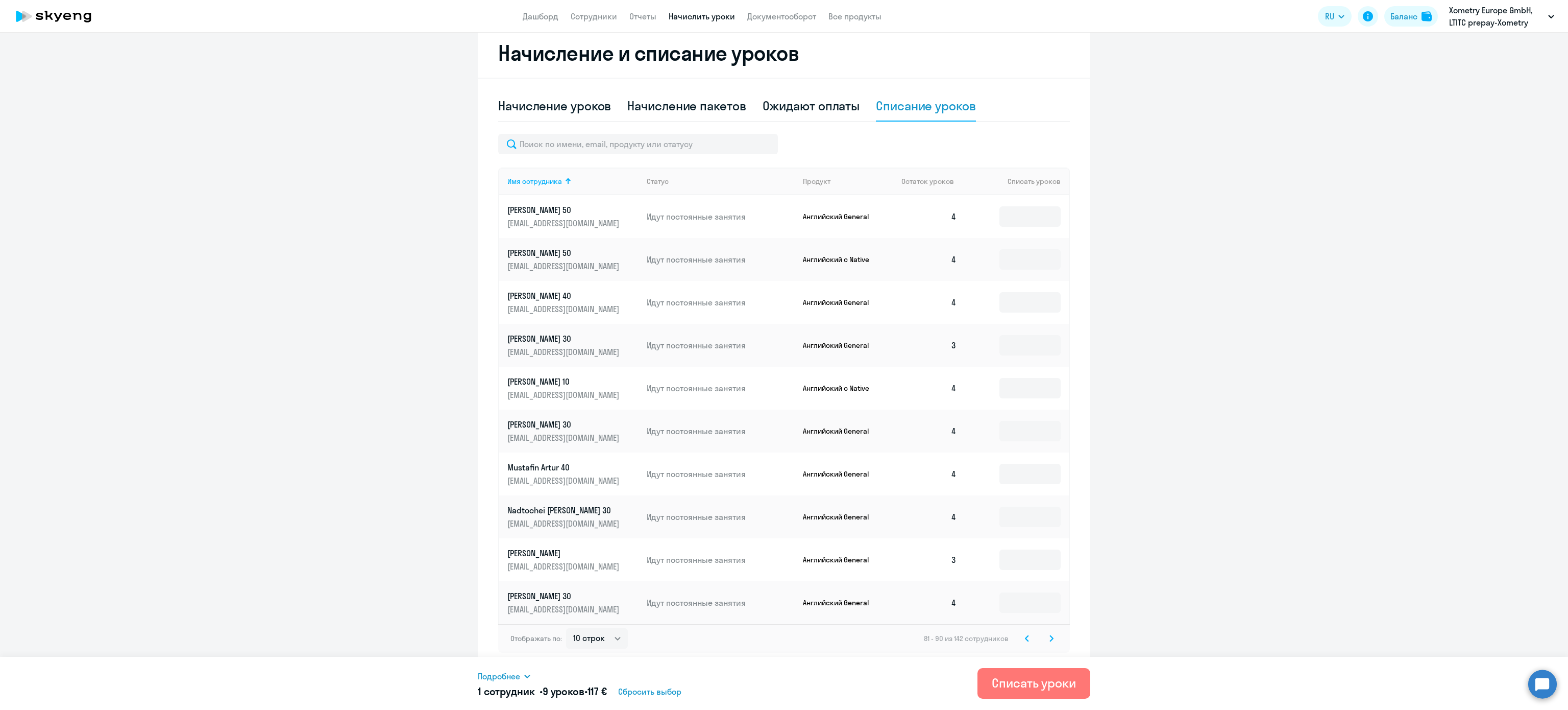
click at [1025, 639] on icon at bounding box center [1026, 638] width 4 height 7
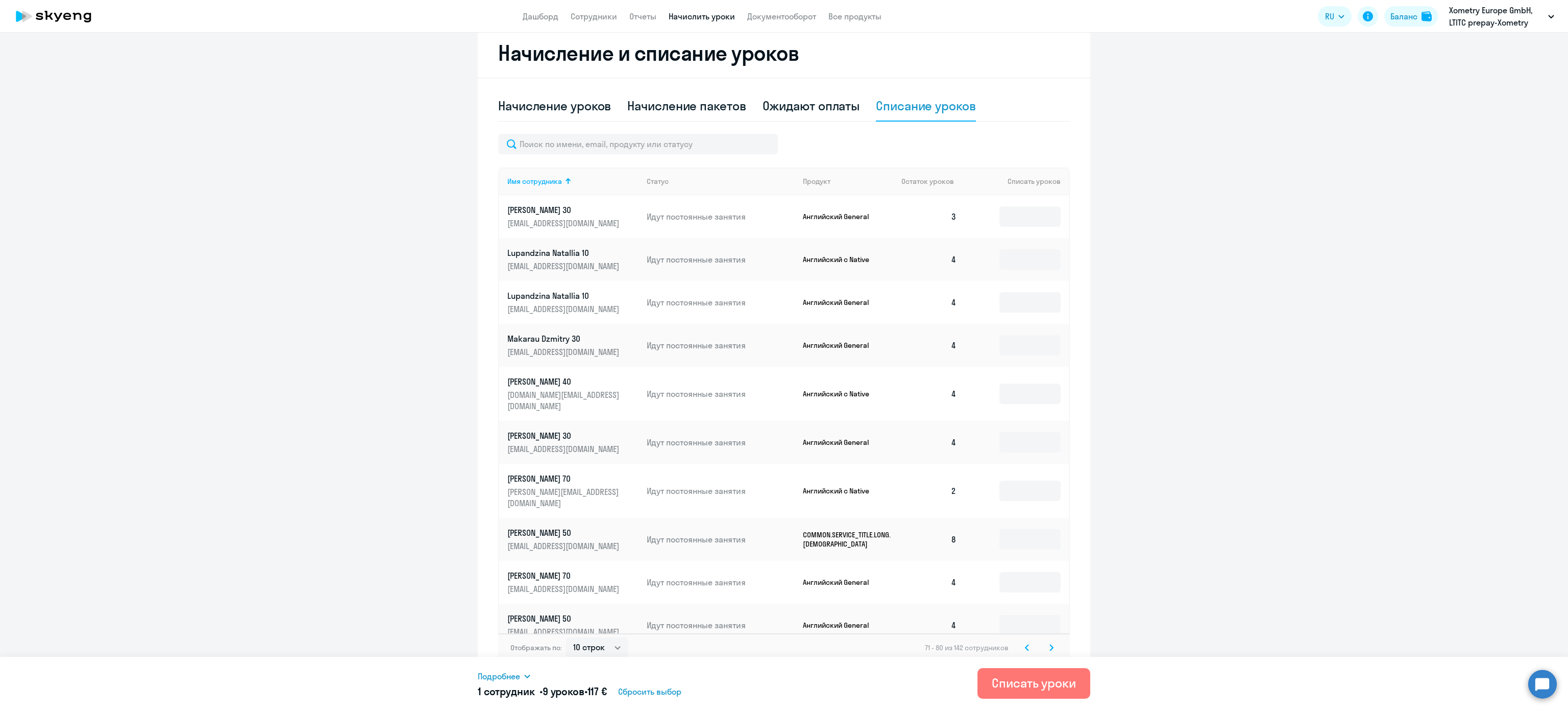
click at [1025, 644] on icon at bounding box center [1026, 647] width 4 height 7
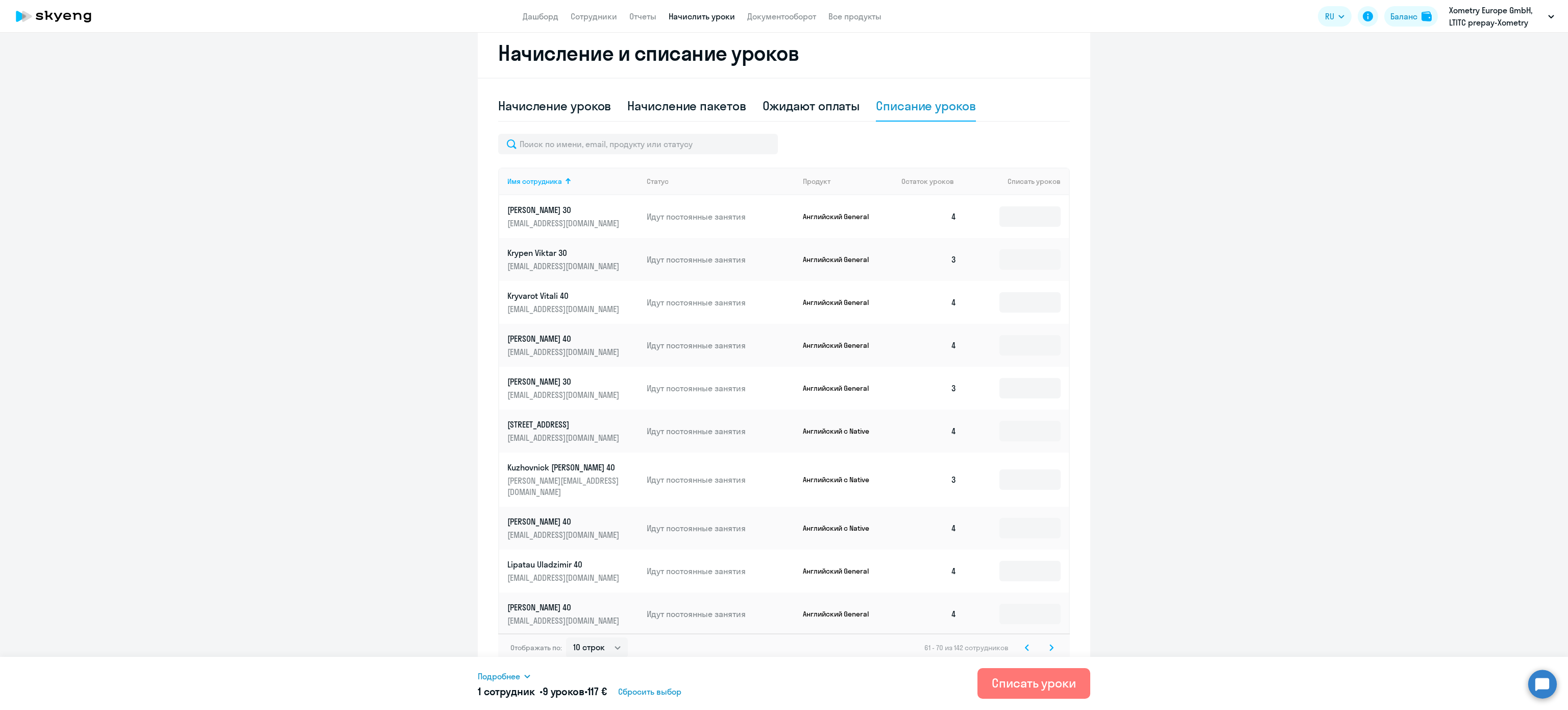
click at [1021, 641] on svg-icon at bounding box center [1027, 648] width 12 height 12
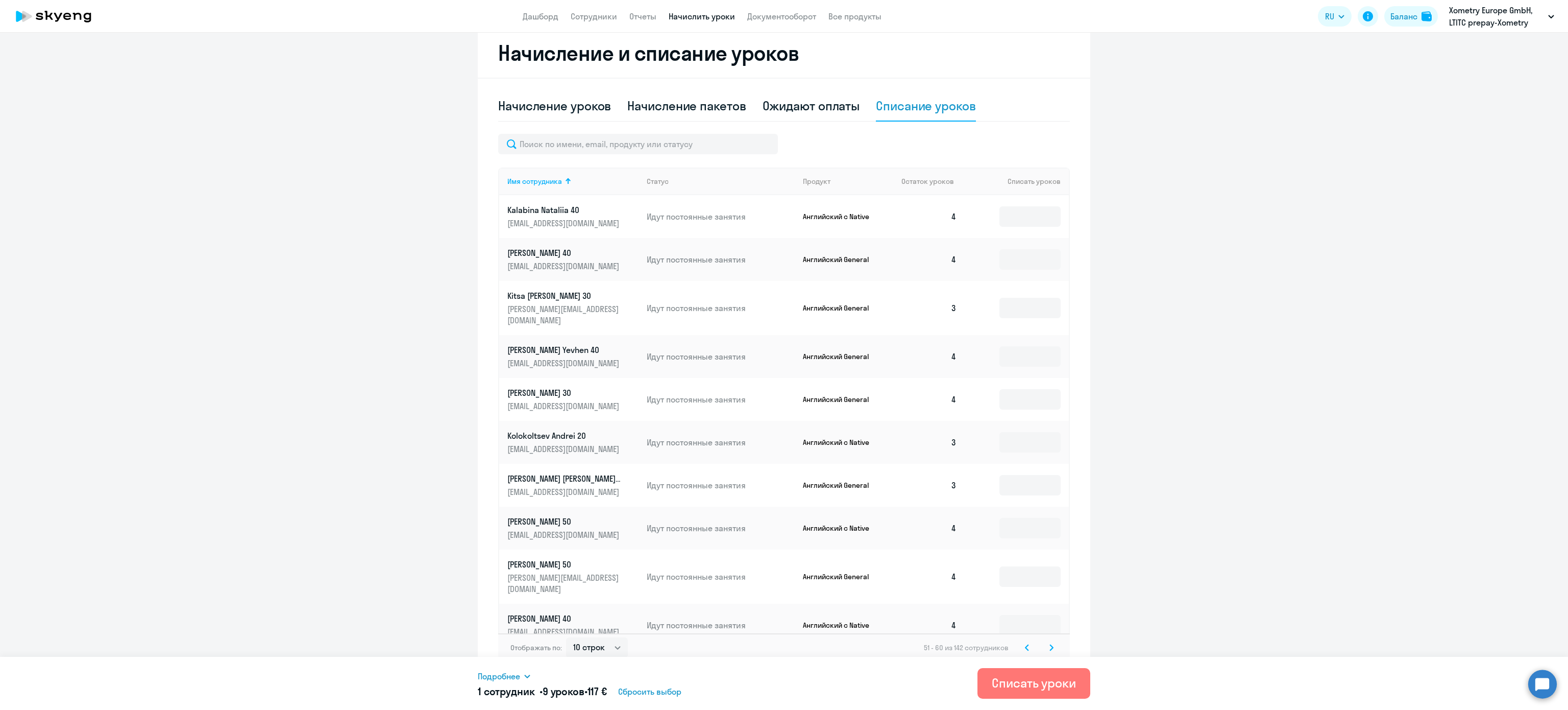
click at [1021, 641] on svg-icon at bounding box center [1027, 648] width 12 height 12
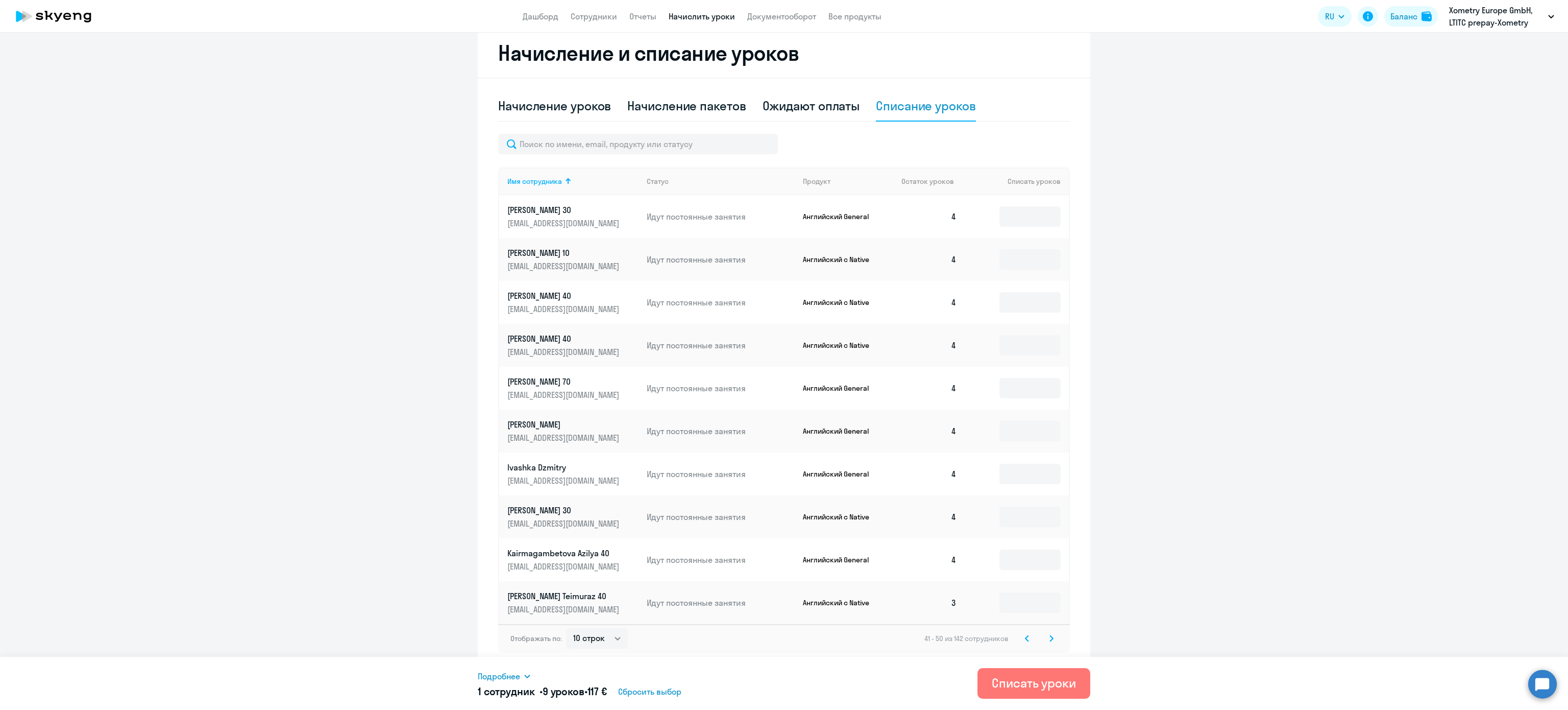
click at [1021, 636] on svg-icon at bounding box center [1027, 638] width 12 height 12
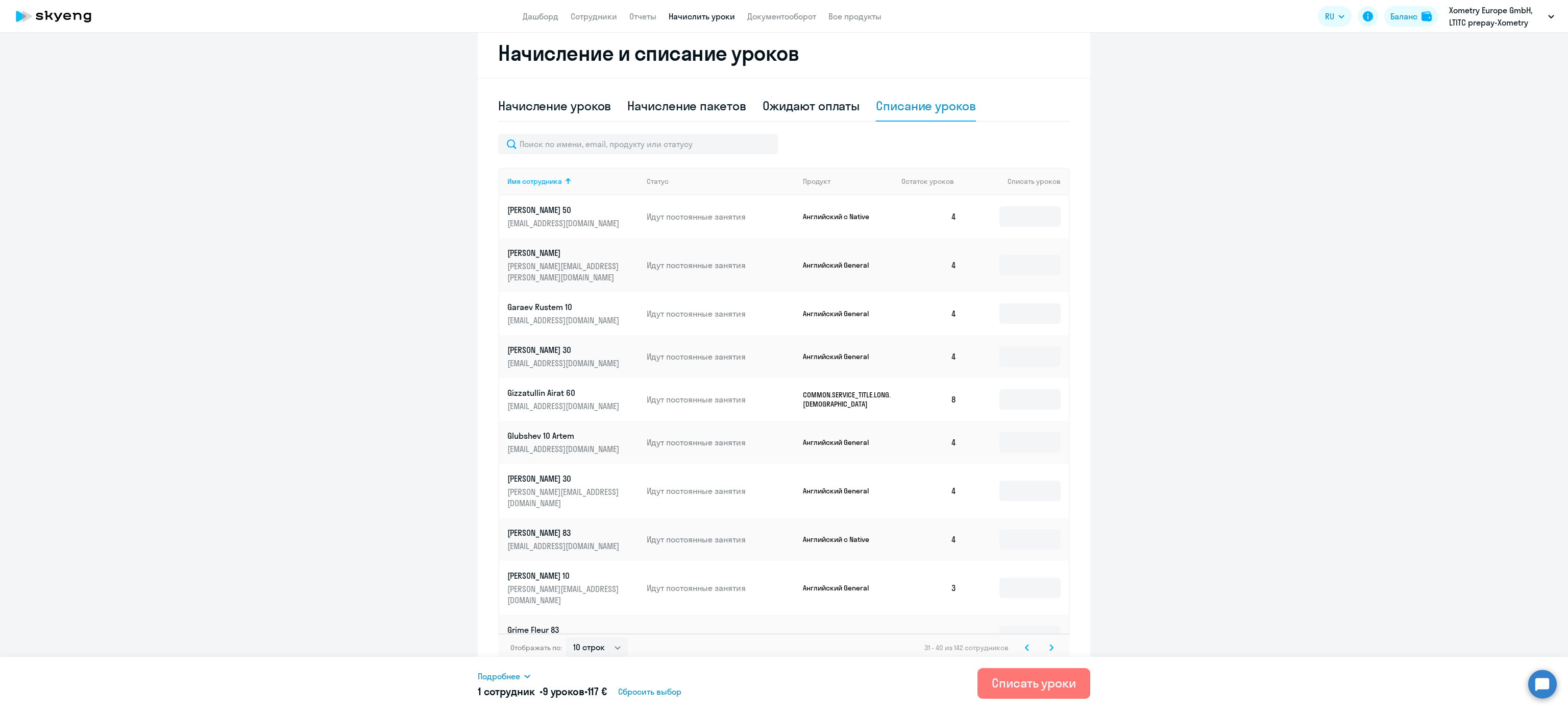
click at [1021, 641] on svg-icon at bounding box center [1027, 648] width 12 height 12
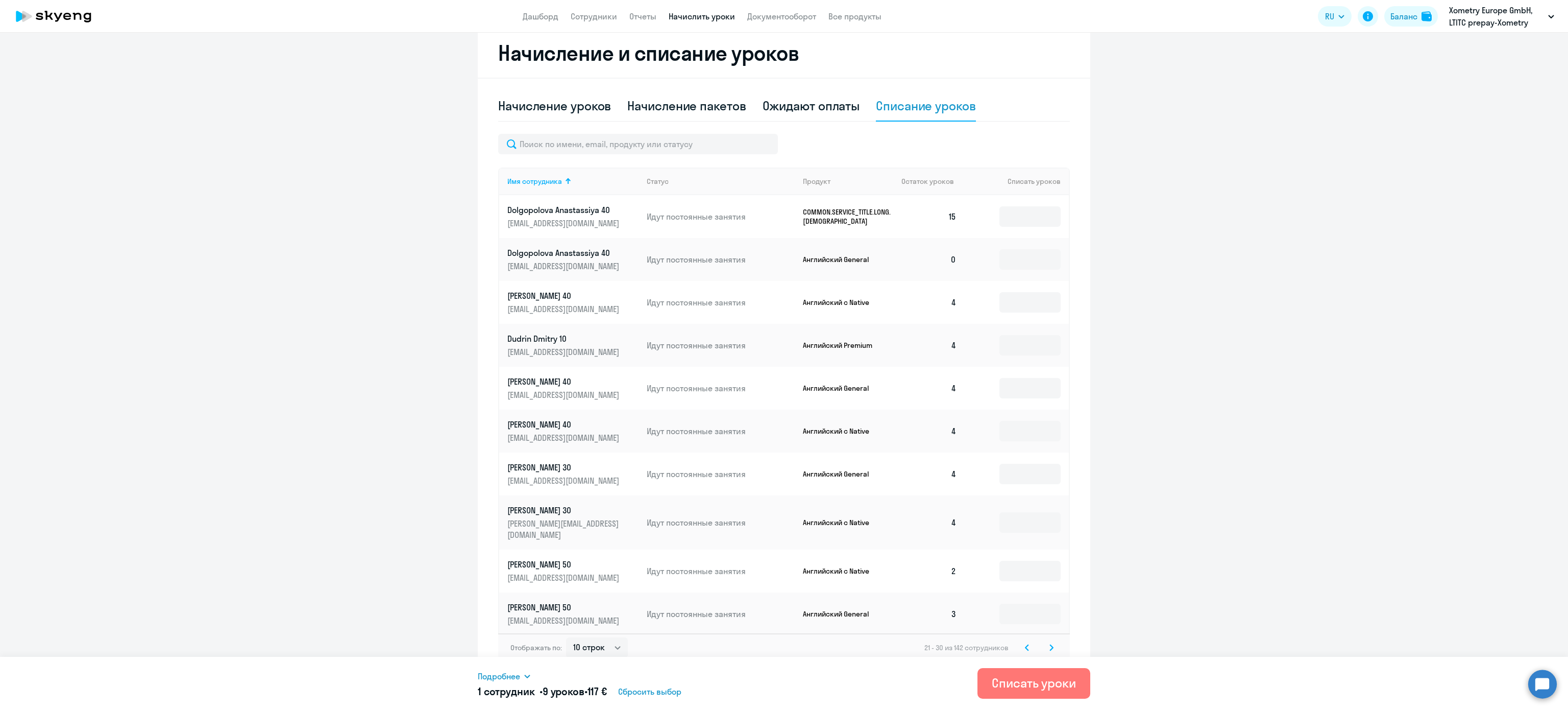
click at [1007, 204] on td at bounding box center [1016, 216] width 104 height 43
click at [1007, 210] on input at bounding box center [1029, 216] width 61 height 20
type input "8"
click at [1026, 644] on icon at bounding box center [1027, 647] width 3 height 5
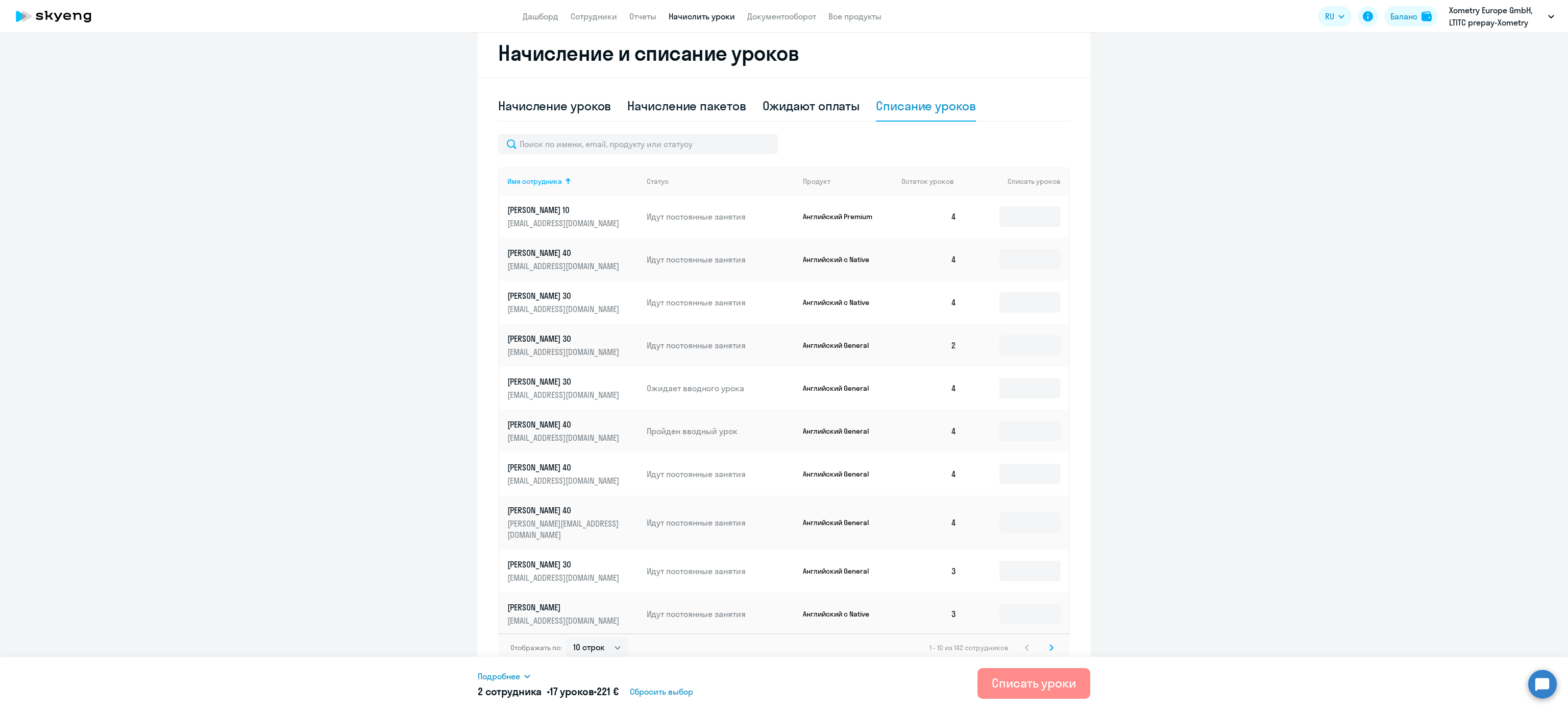
click at [1010, 678] on div "Списать уроки" at bounding box center [1034, 683] width 84 height 17
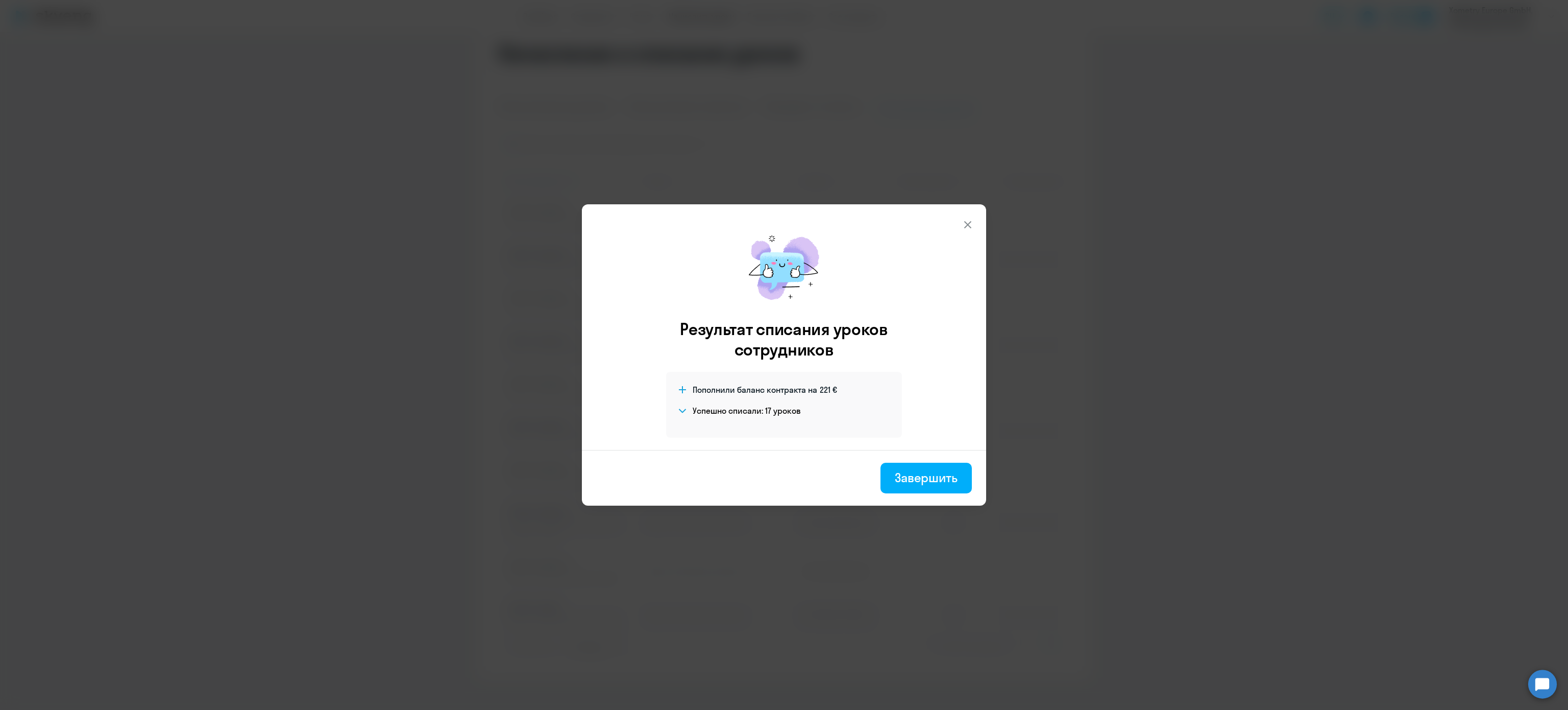
click at [272, 453] on div "Результат списания уроков сотрудников Пополнили баланс контракта на 221 € Успеш…" at bounding box center [784, 355] width 1568 height 710
